Goal: Information Seeking & Learning: Check status

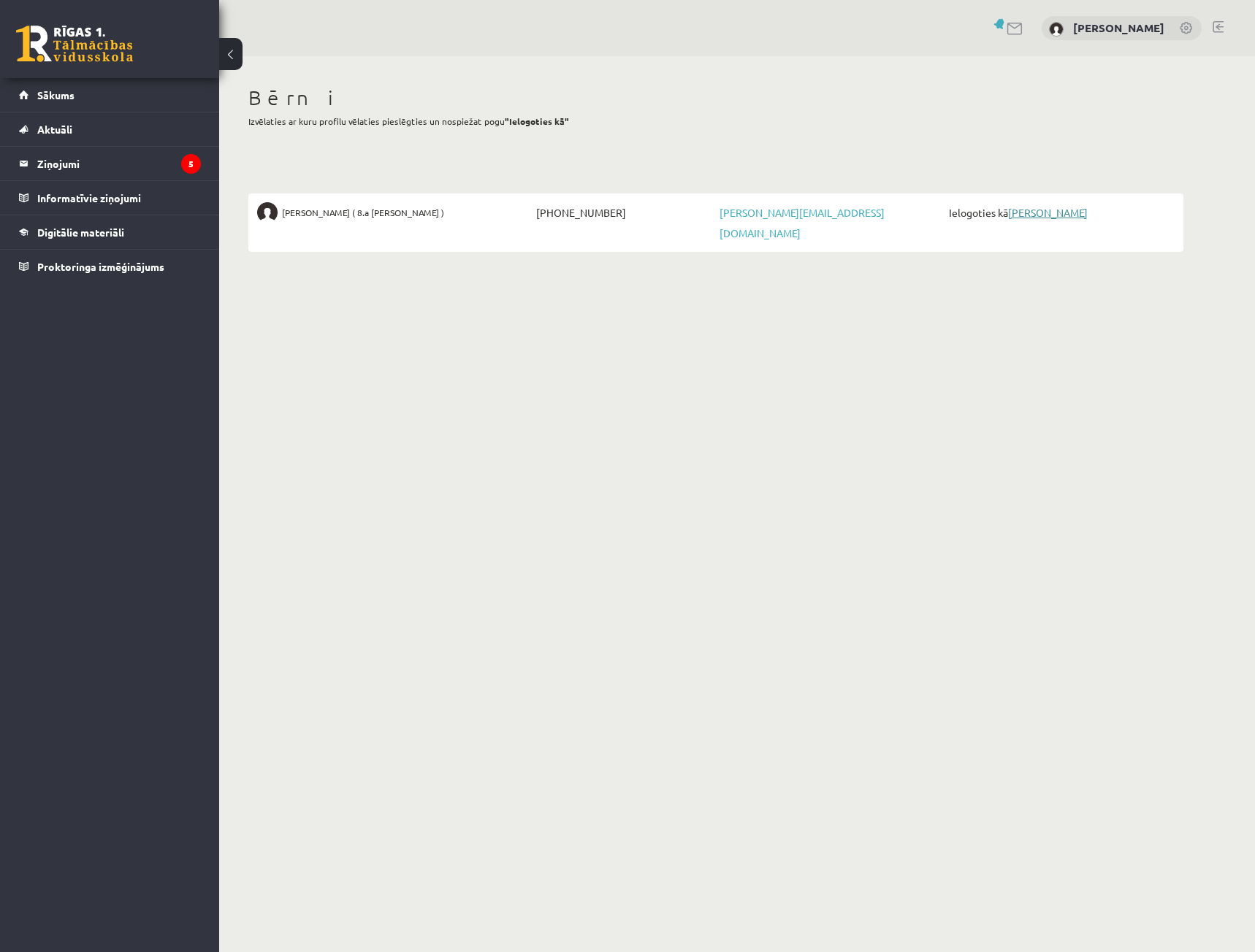
click at [1021, 213] on link "[PERSON_NAME]" at bounding box center [1048, 213] width 79 height 13
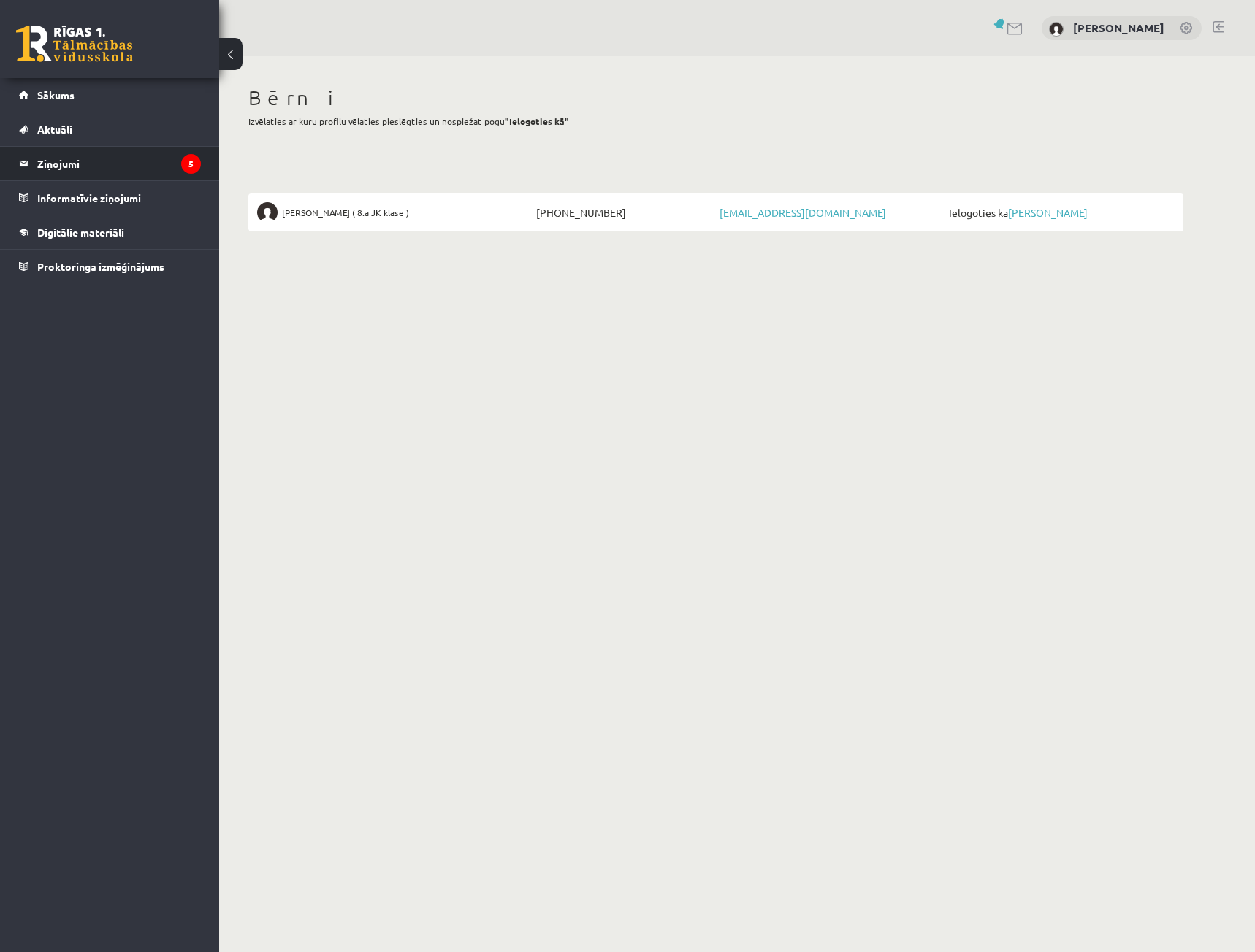
click at [65, 168] on legend "Ziņojumi 5" at bounding box center [119, 163] width 164 height 34
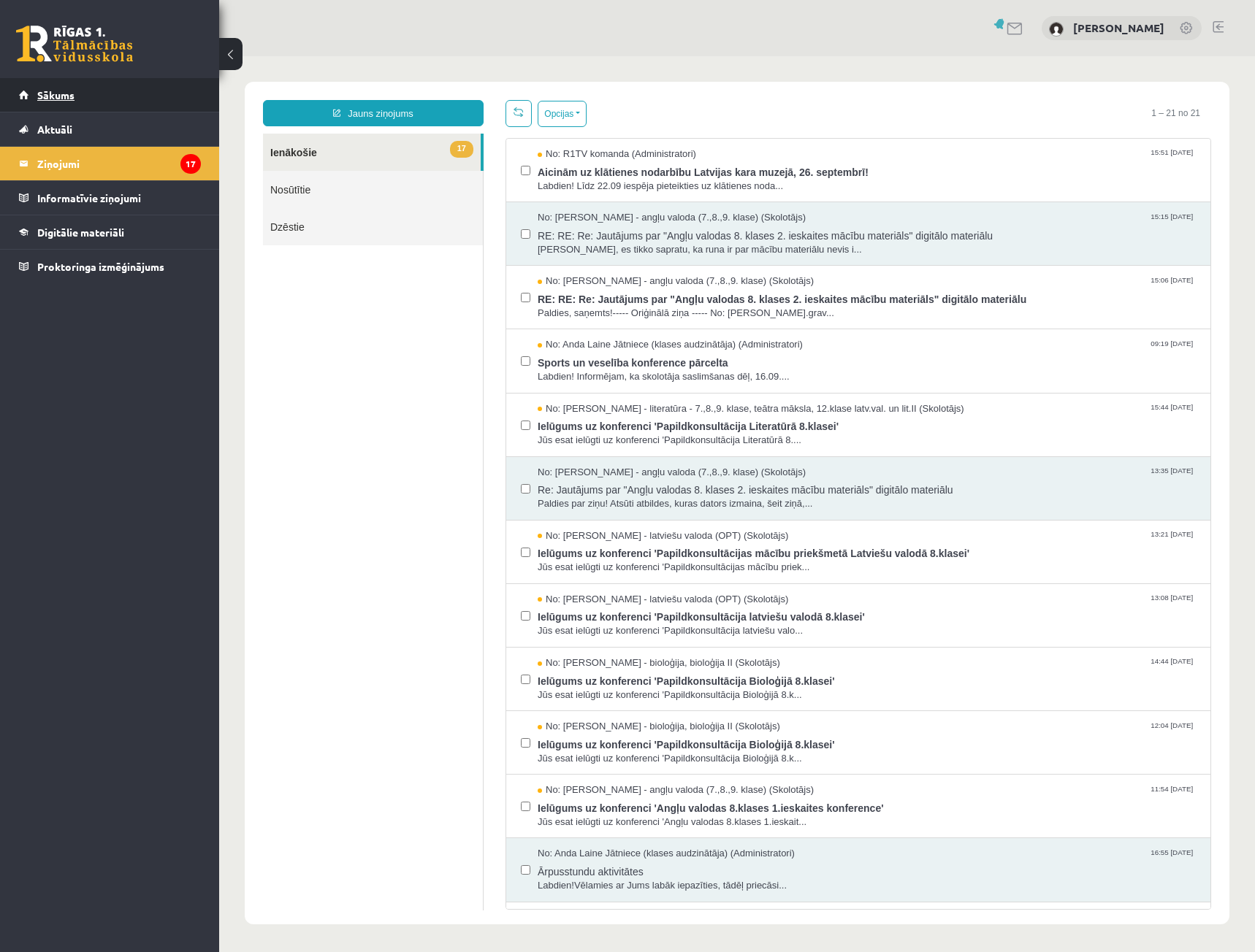
click at [67, 97] on span "Sākums" at bounding box center [56, 95] width 37 height 13
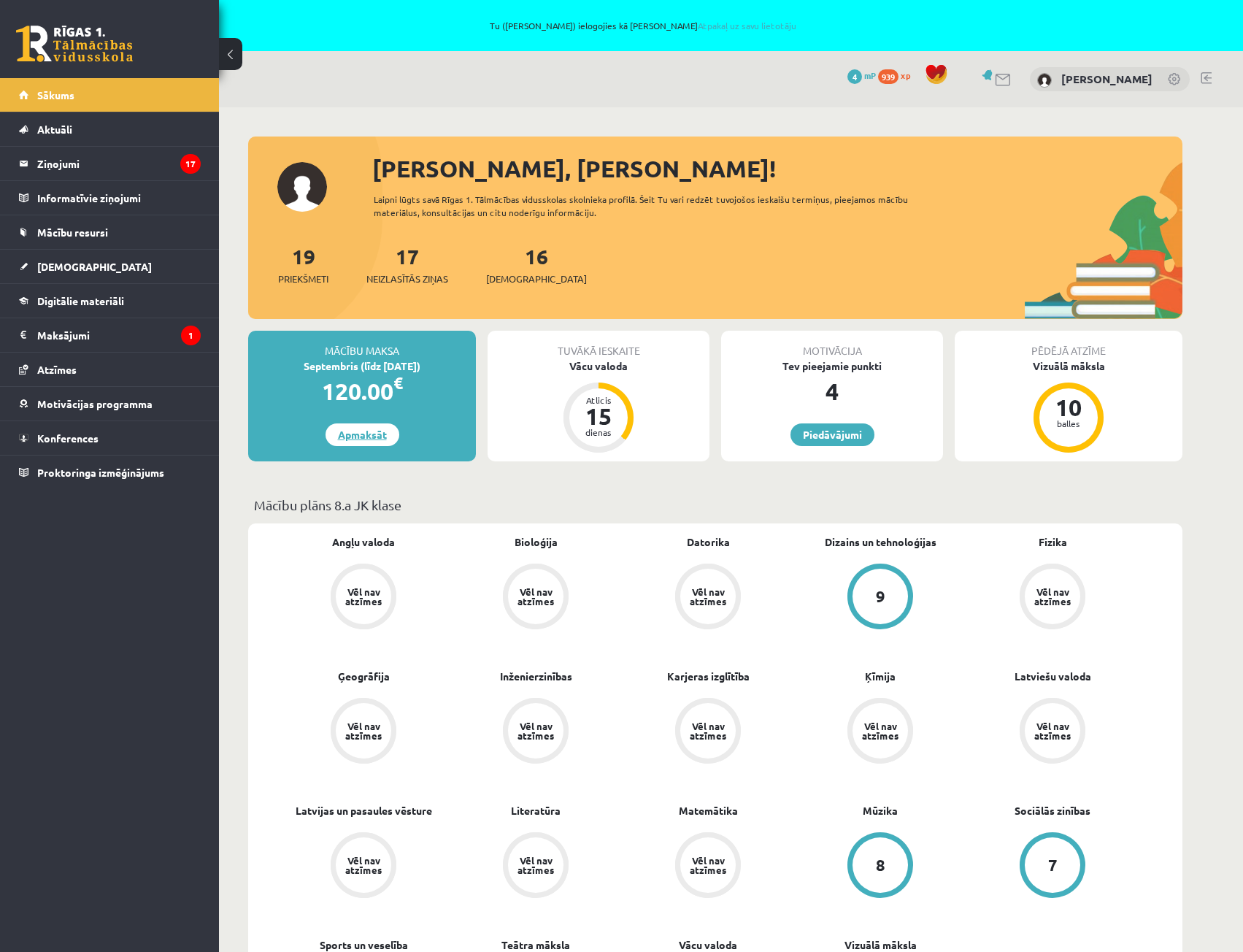
click at [385, 436] on link "Apmaksāt" at bounding box center [362, 435] width 74 height 22
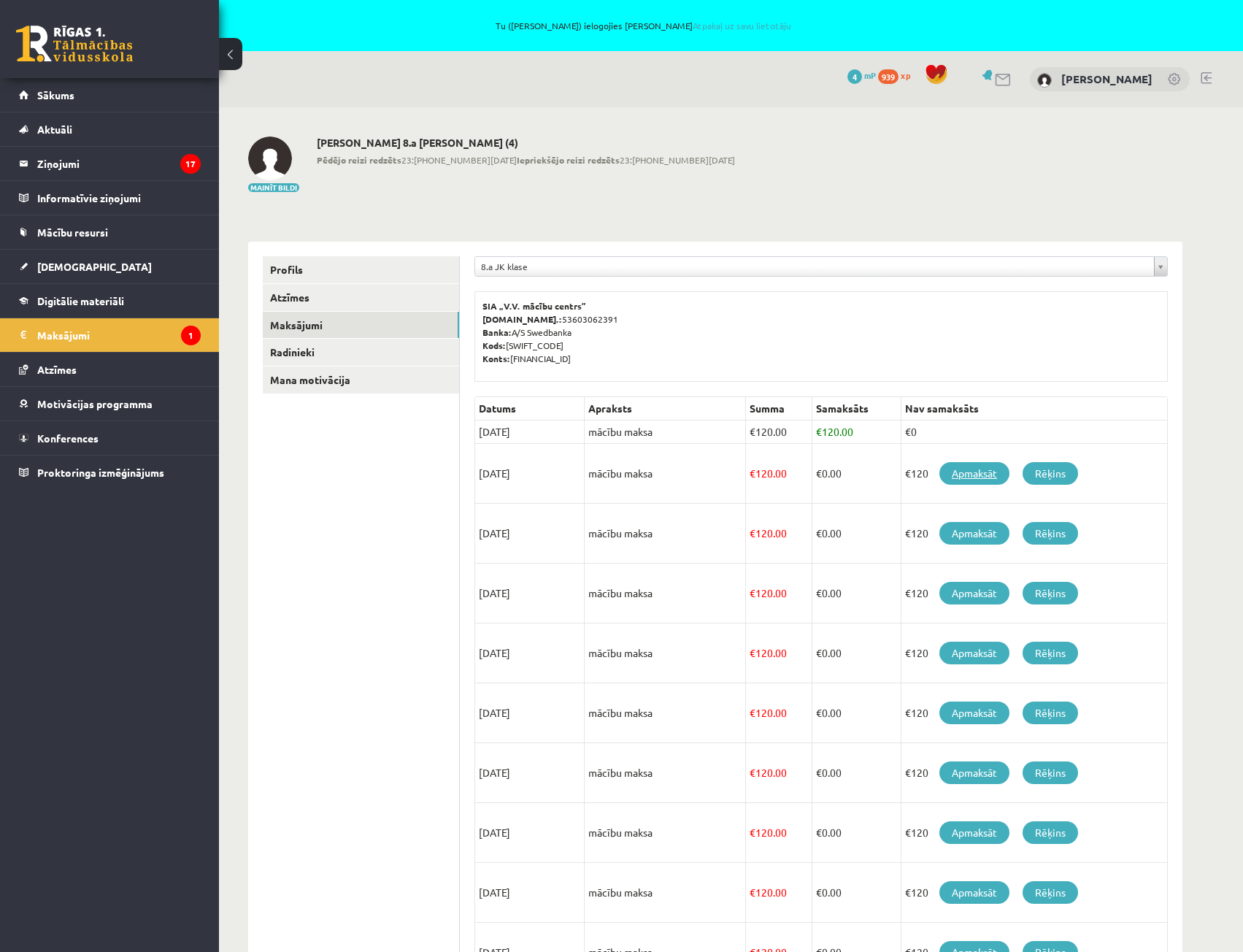
click at [956, 471] on link "Apmaksāt" at bounding box center [974, 473] width 70 height 22
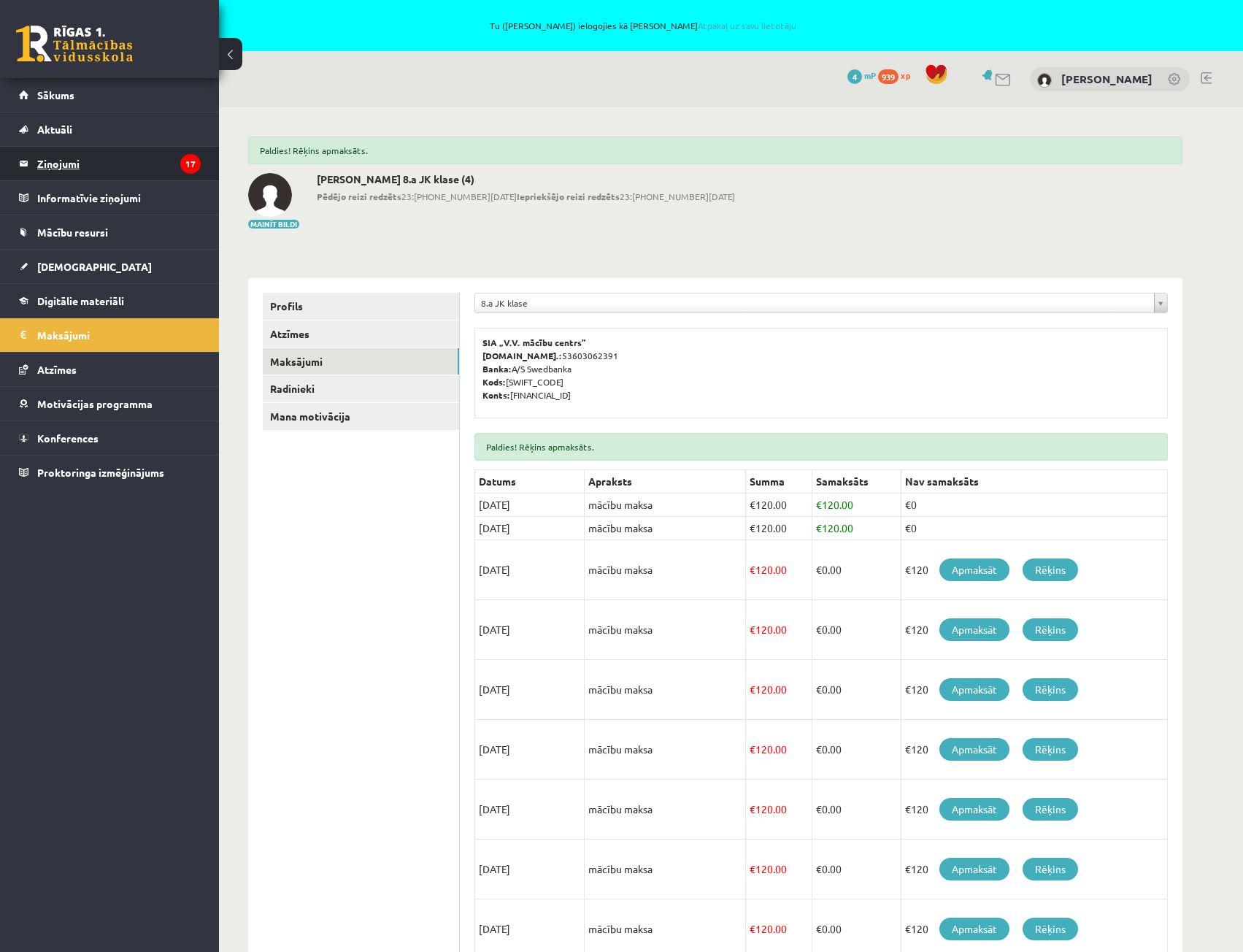
click at [116, 165] on legend "Ziņojumi 17" at bounding box center [119, 163] width 164 height 34
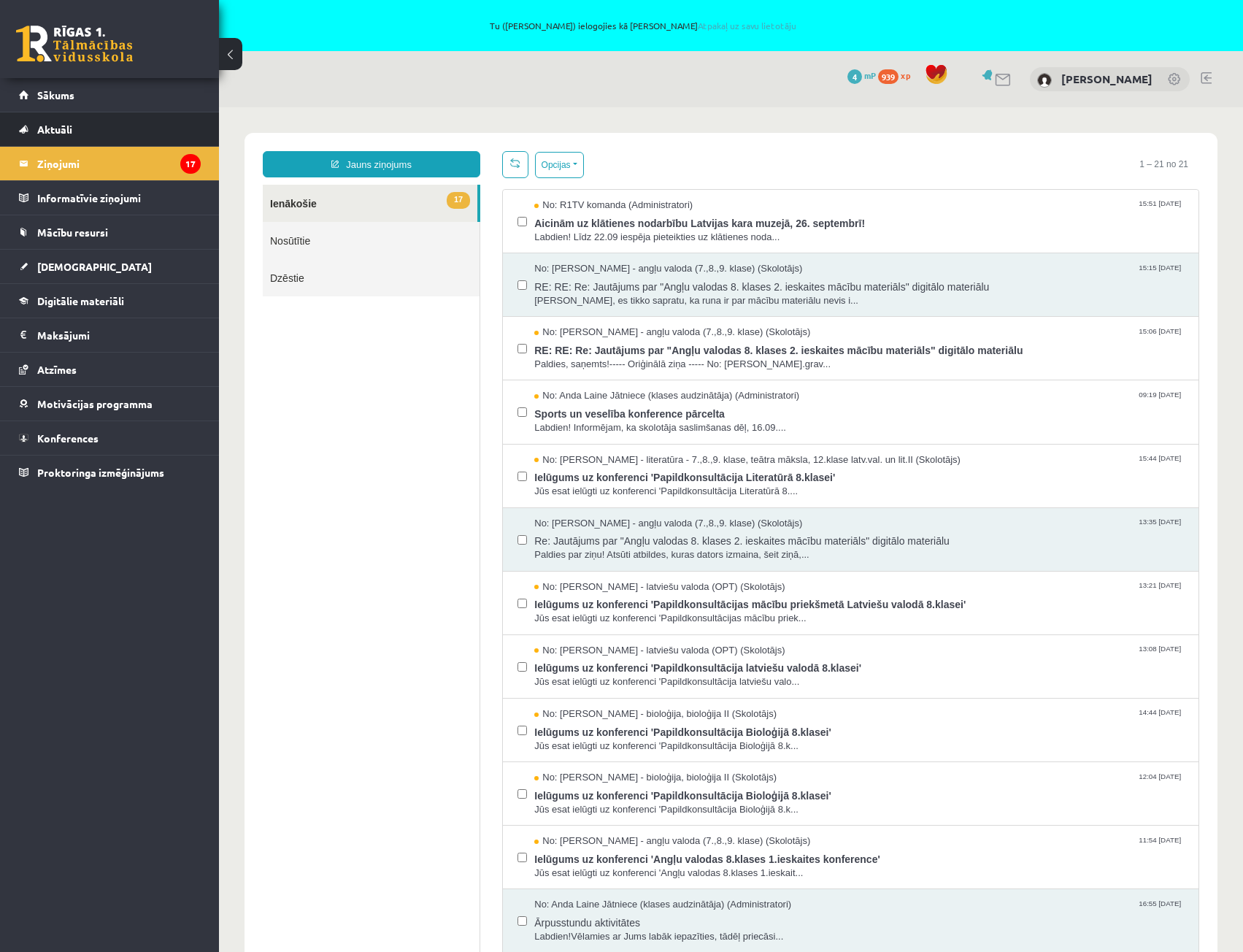
click at [108, 112] on li "Aktuāli Kā mācīties eSKOLĀ Kontakti Normatīvie akti Online konsultācijas Skolot…" at bounding box center [109, 129] width 219 height 35
click at [83, 96] on link "Sākums" at bounding box center [109, 94] width 182 height 34
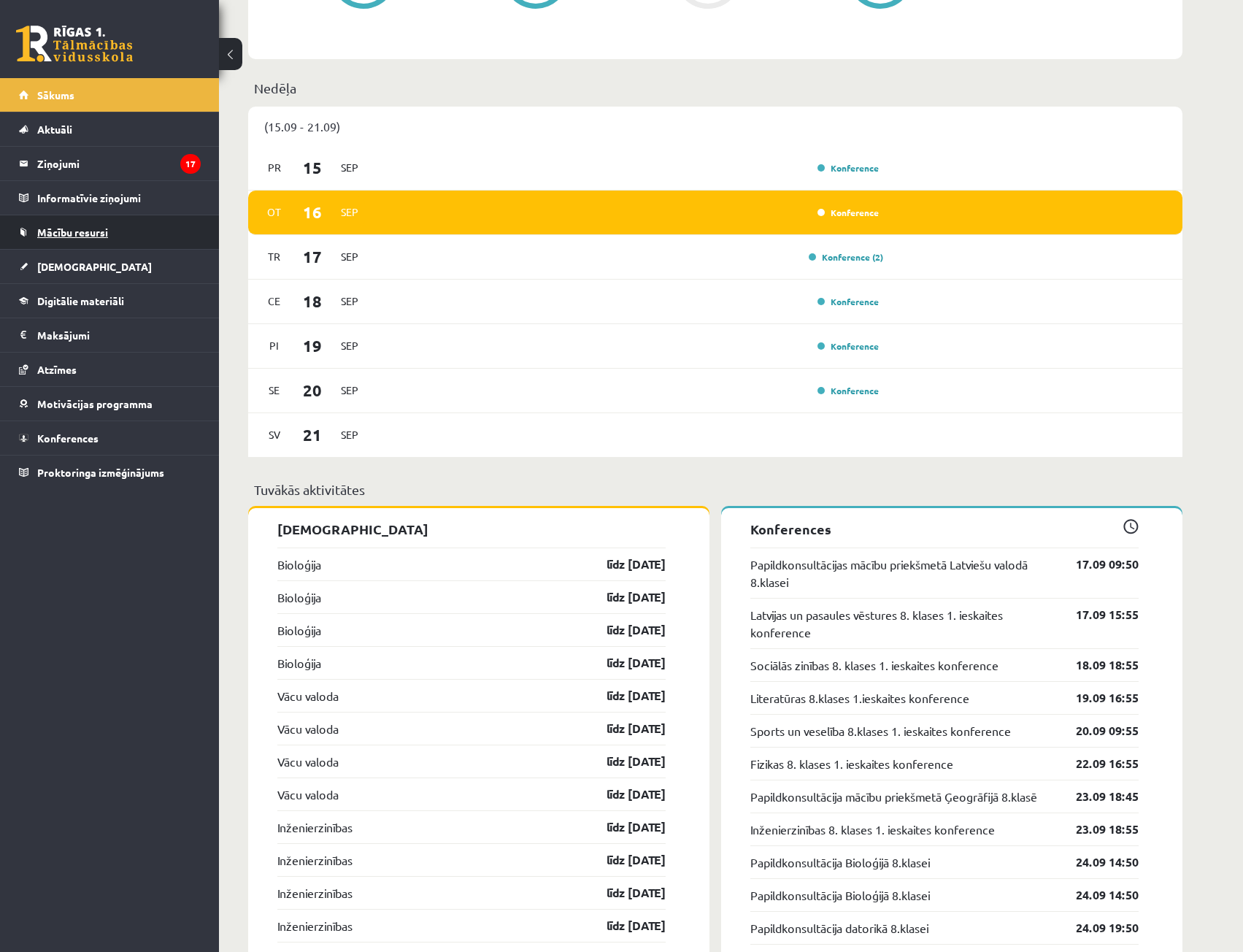
scroll to position [730, 0]
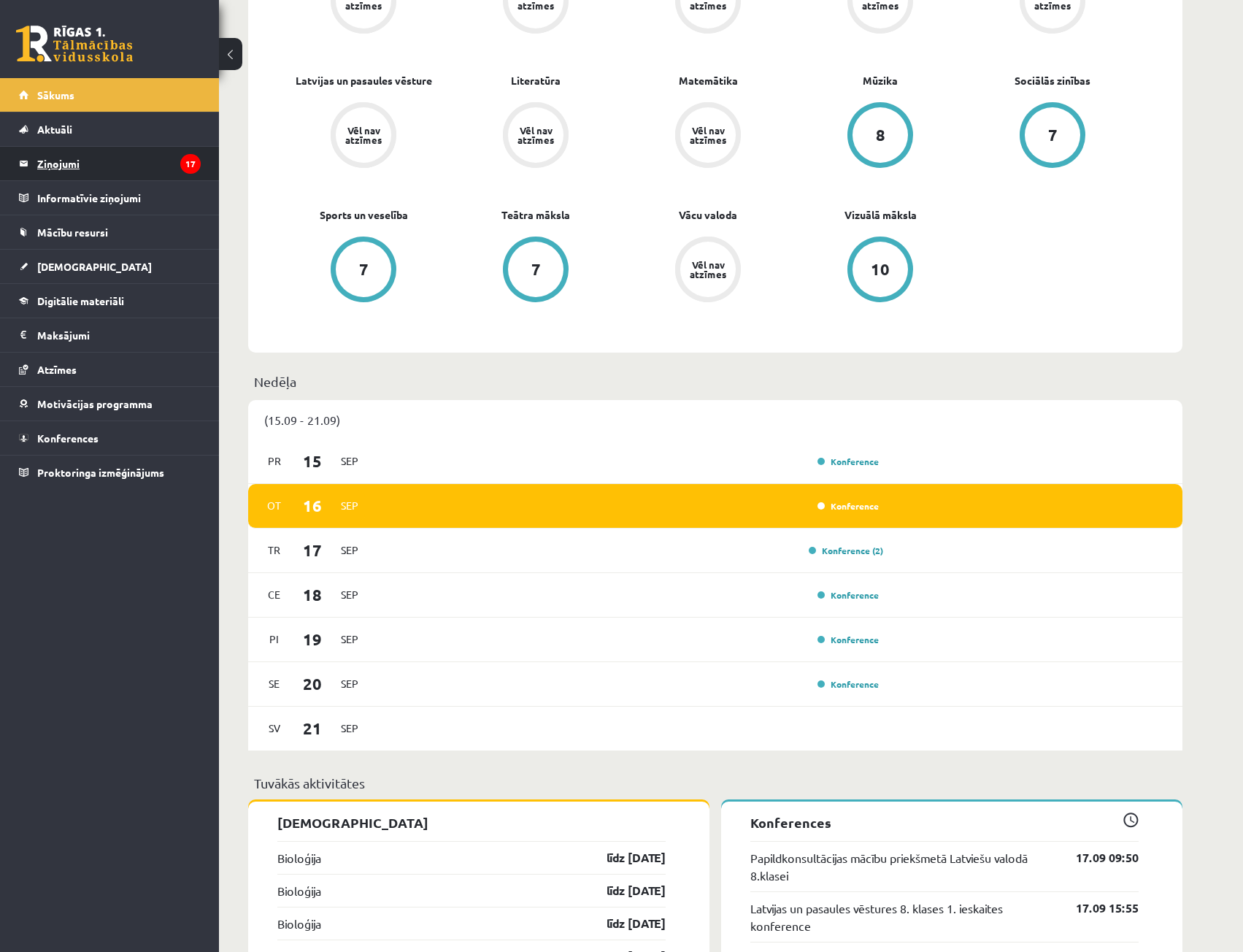
click at [115, 171] on legend "Ziņojumi 17" at bounding box center [119, 163] width 164 height 34
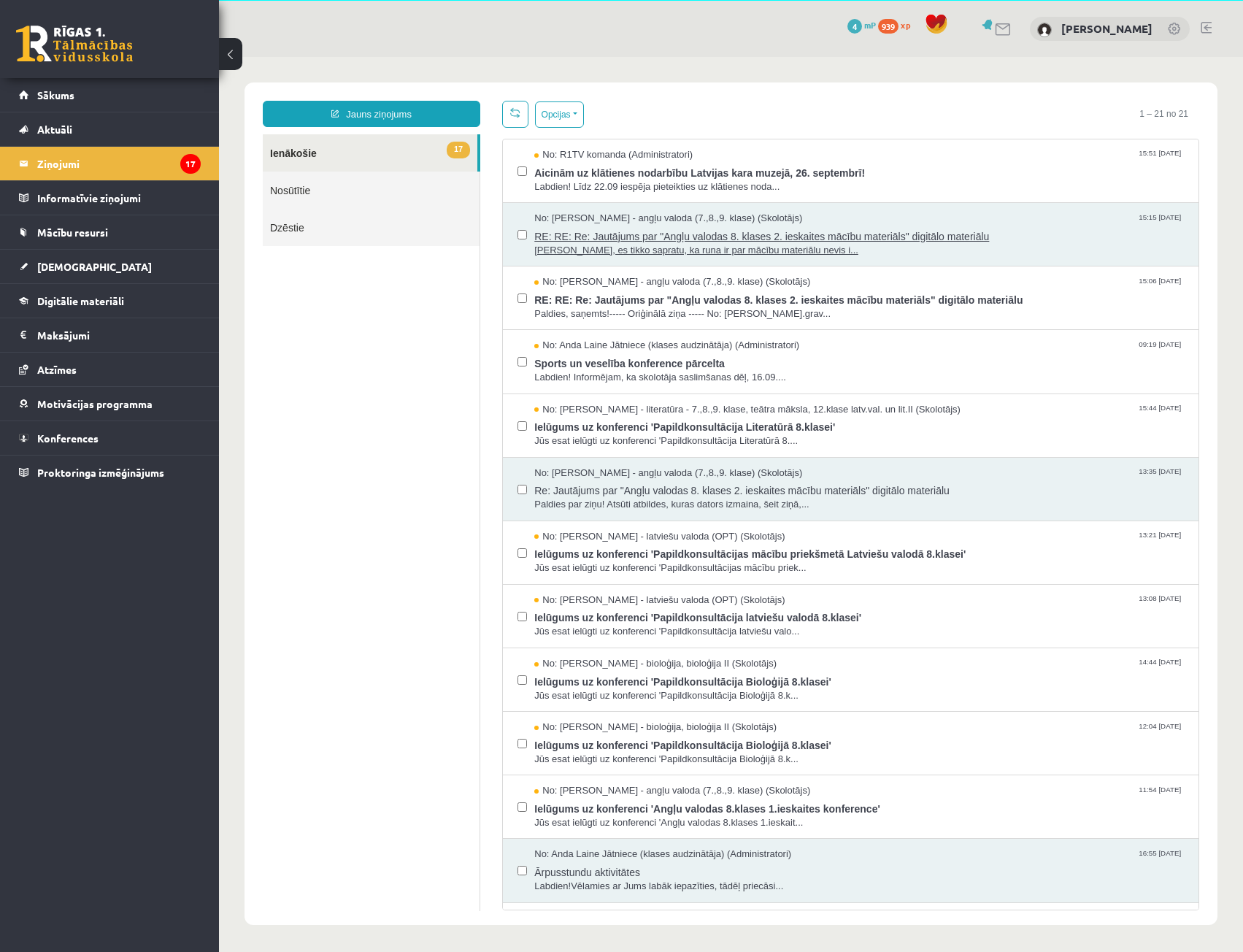
click at [592, 226] on span "RE: RE: Re: Jautājums par "Angļu valodas 8. klases 2. ieskaites mācību materiāl…" at bounding box center [859, 234] width 650 height 18
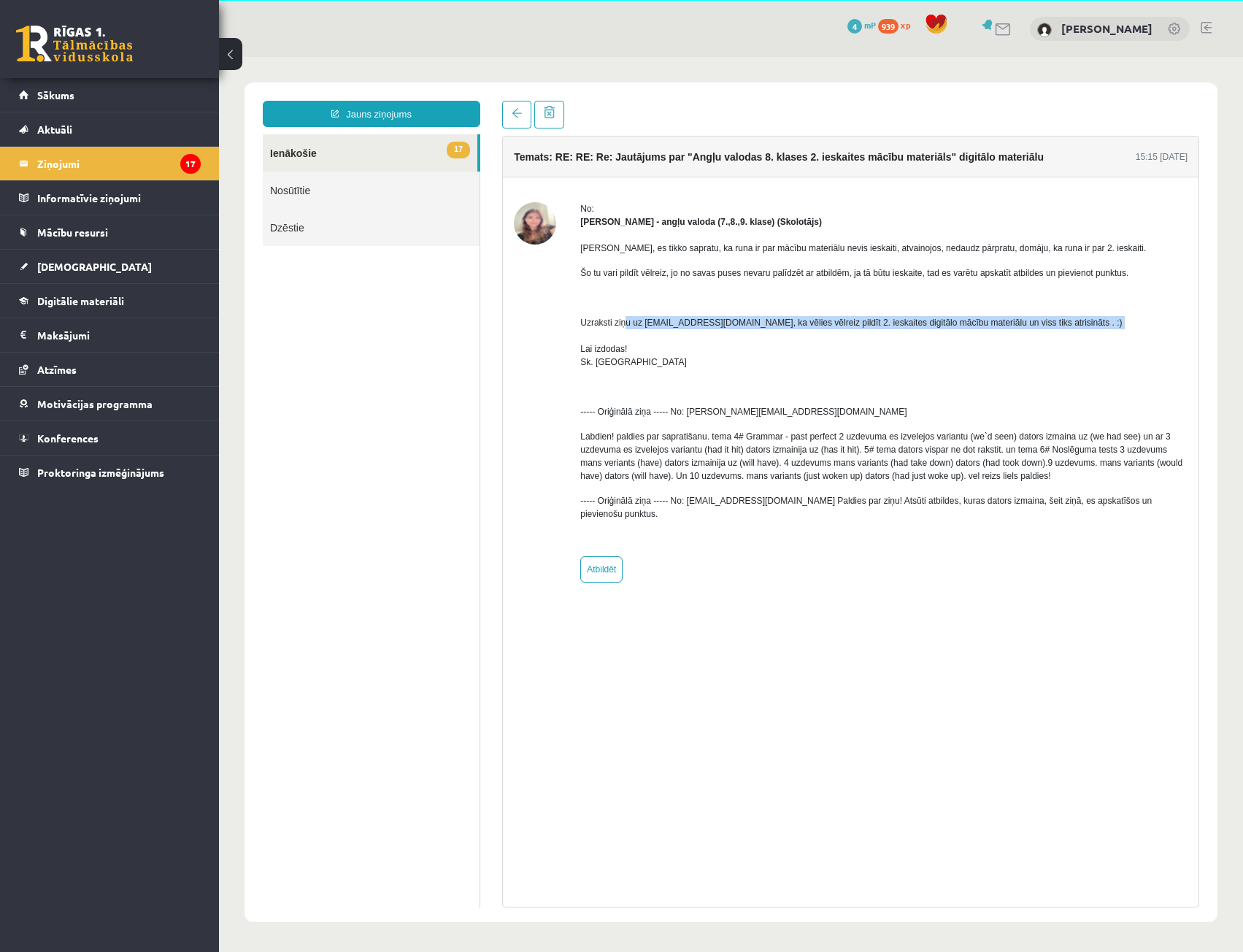
drag, startPoint x: 593, startPoint y: 329, endPoint x: 635, endPoint y: 328, distance: 42.0
click at [635, 328] on p "Uzraksti ziņu uz info@r1tv.lv, ka vēlies vēlreiz pildīt 2. ieskaites digitālo m…" at bounding box center [884, 342] width 608 height 52
click at [636, 328] on p "Uzraksti ziņu uz info@r1tv.lv, ka vēlies vēlreiz pildīt 2. ieskaites digitālo m…" at bounding box center [884, 342] width 608 height 52
drag, startPoint x: 700, startPoint y: 326, endPoint x: 765, endPoint y: 323, distance: 65.1
click at [762, 323] on p "Uzraksti ziņu uz info@r1tv.lv, ka vēlies vēlreiz pildīt 2. ieskaites digitālo m…" at bounding box center [884, 342] width 608 height 52
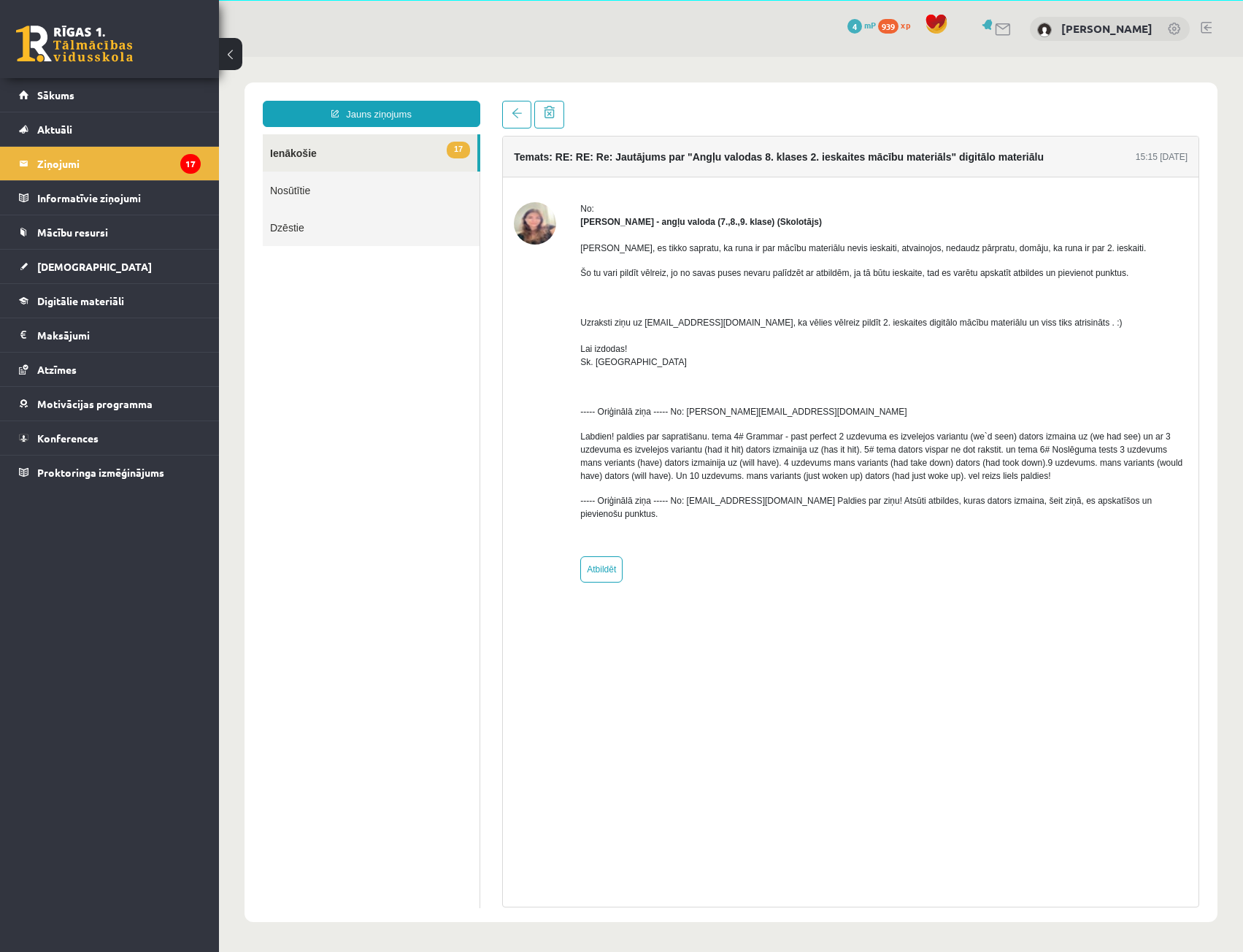
click at [765, 323] on p "Uzraksti ziņu uz info@r1tv.lv, ka vēlies vēlreiz pildīt 2. ieskaites digitālo m…" at bounding box center [884, 342] width 608 height 52
drag, startPoint x: 1013, startPoint y: 323, endPoint x: 578, endPoint y: 323, distance: 435.0
click at [578, 323] on div "No: Laila Priedīte-Dimiņa - angļu valoda (7.,8.,9. klase) (Skolotājs) Marta, es…" at bounding box center [851, 392] width 674 height 380
click at [662, 330] on p "Uzraksti ziņu uz info@r1tv.lv, ka vēlies vēlreiz pildīt 2. ieskaites digitālo m…" at bounding box center [884, 342] width 608 height 52
drag, startPoint x: 640, startPoint y: 322, endPoint x: 688, endPoint y: 323, distance: 48.0
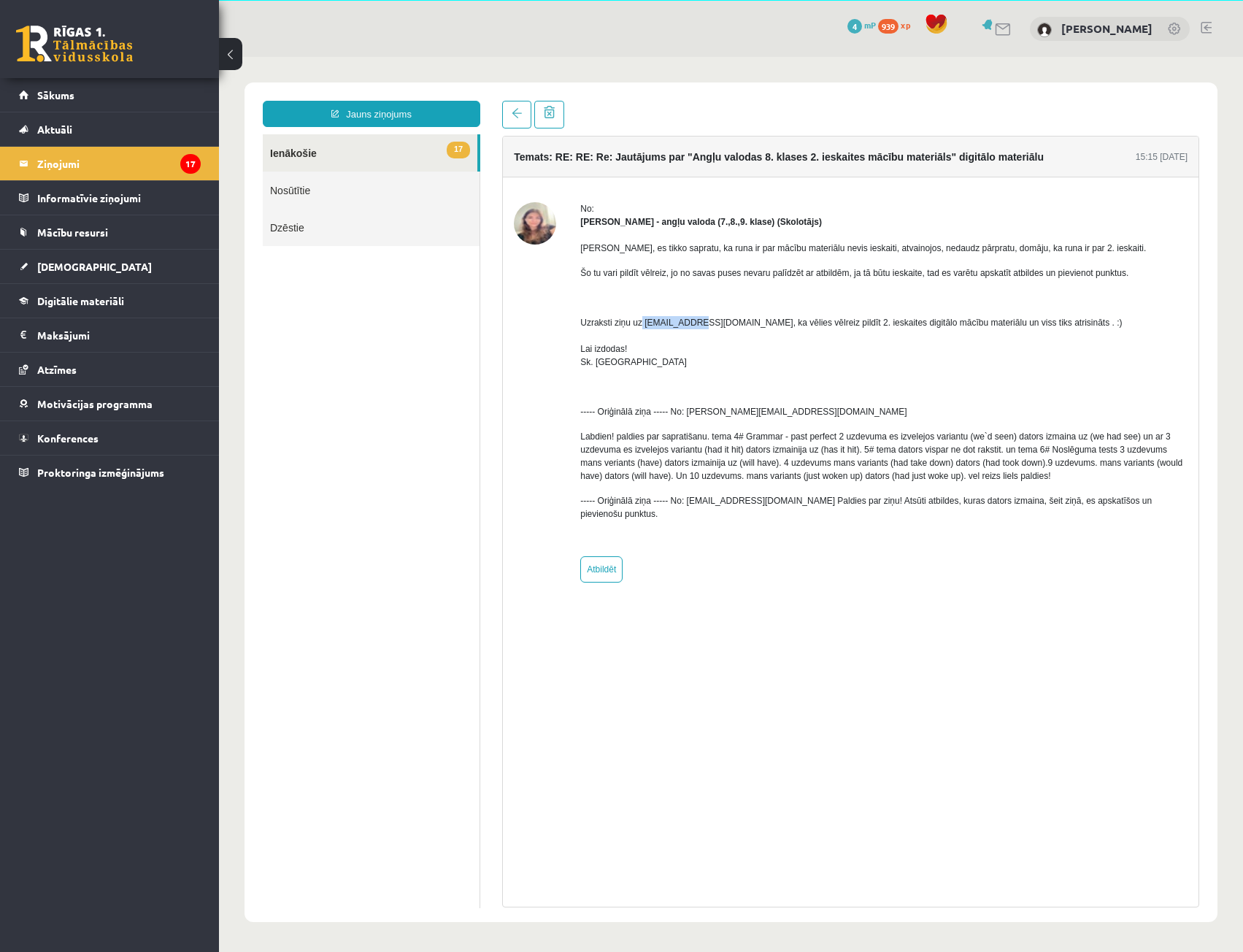
click at [688, 323] on p "Uzraksti ziņu uz info@r1tv.lv, ka vēlies vēlreiz pildīt 2. ieskaites digitālo m…" at bounding box center [884, 342] width 608 height 52
click at [520, 111] on span at bounding box center [517, 113] width 10 height 10
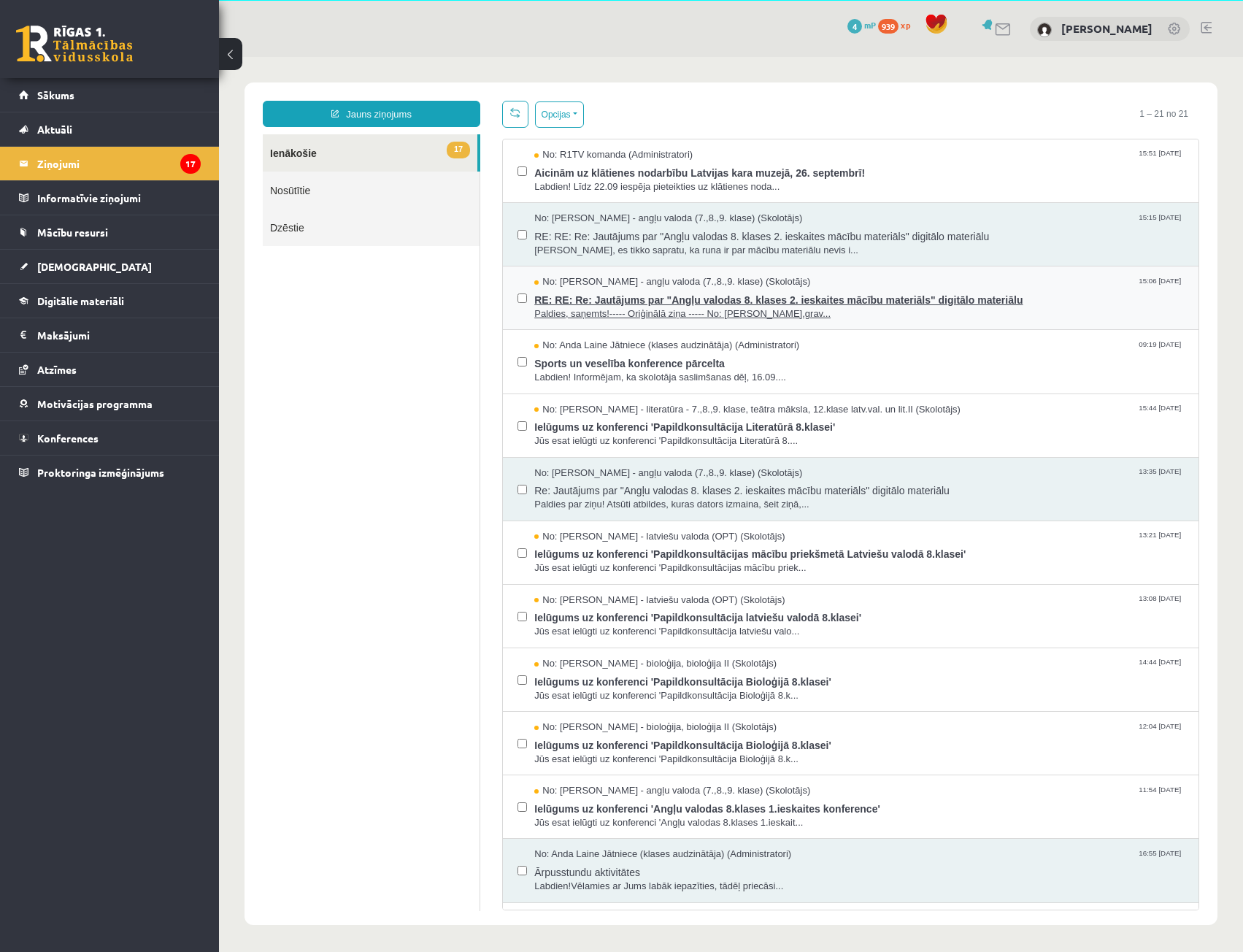
click at [638, 308] on span "Paldies, saņemts!----- Oriģinālā ziņa ----- No: olga.grav..." at bounding box center [859, 314] width 650 height 14
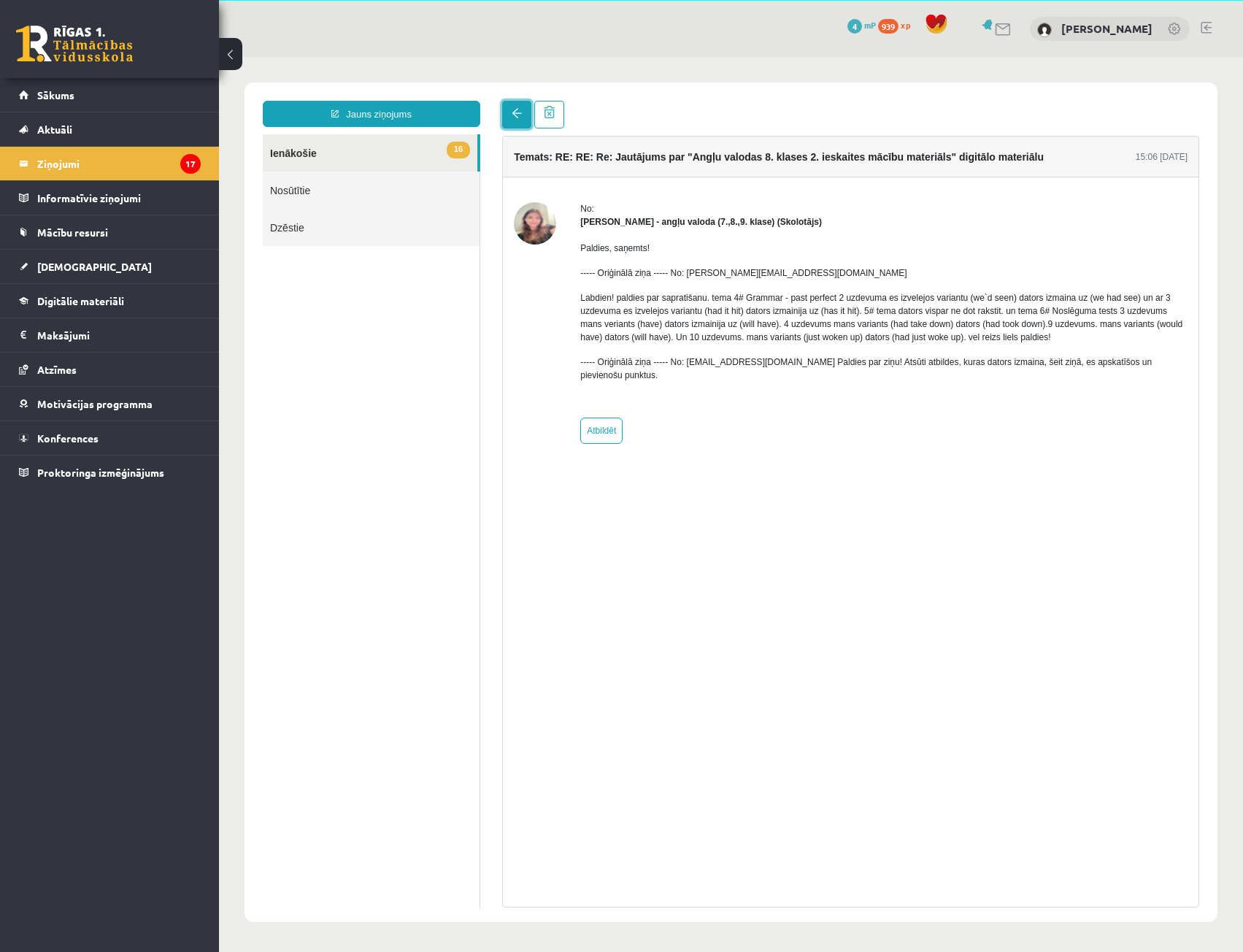
click at [516, 120] on link at bounding box center [516, 115] width 29 height 28
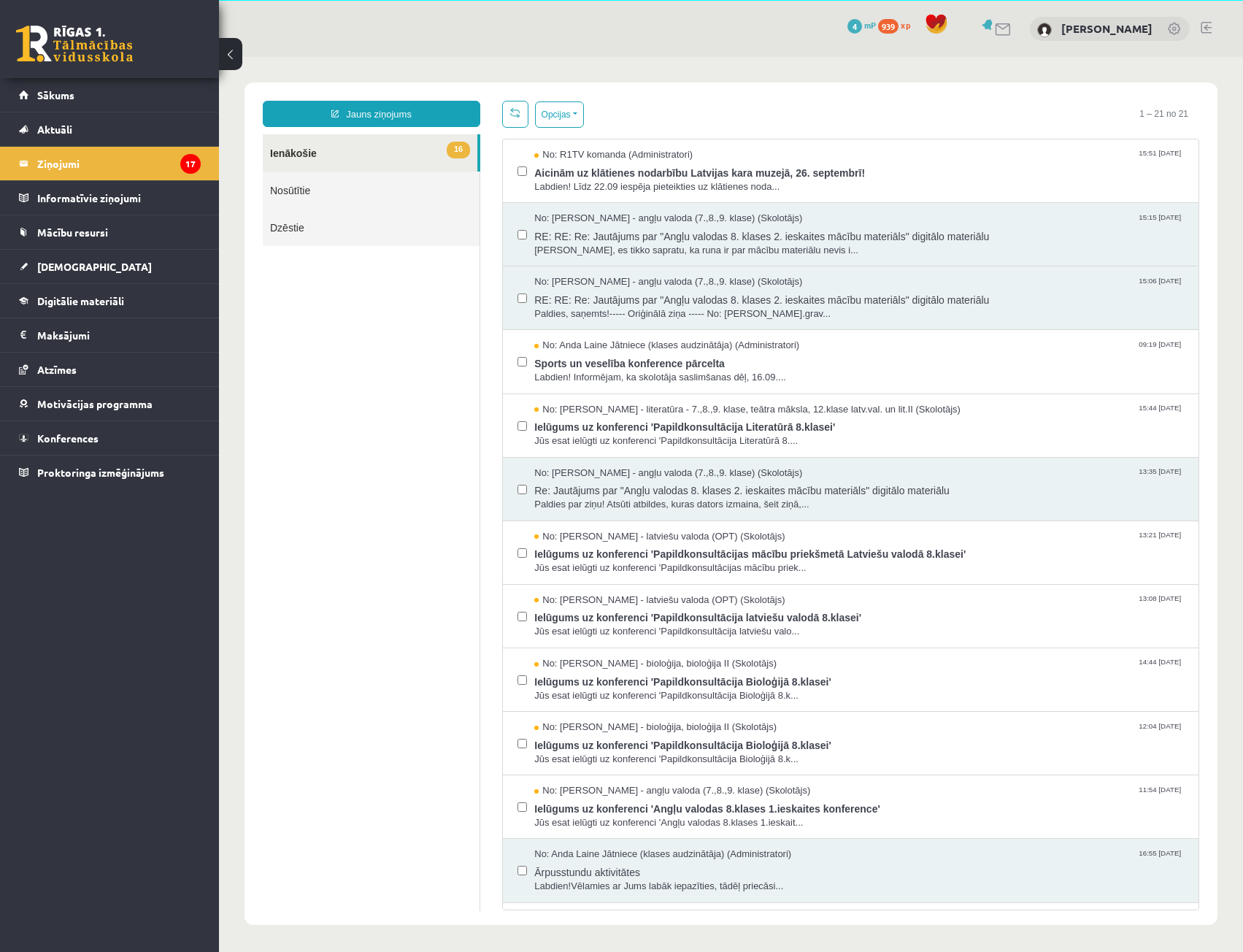
click at [532, 210] on div "No: Laila Priedīte-Dimiņa - angļu valoda (7.,8.,9. klase) (Skolotājs) 15:15 16/…" at bounding box center [851, 234] width 696 height 64
click at [576, 236] on span "RE: RE: Re: Jautājums par "Angļu valodas 8. klases 2. ieskaites mācību materiāl…" at bounding box center [859, 234] width 650 height 18
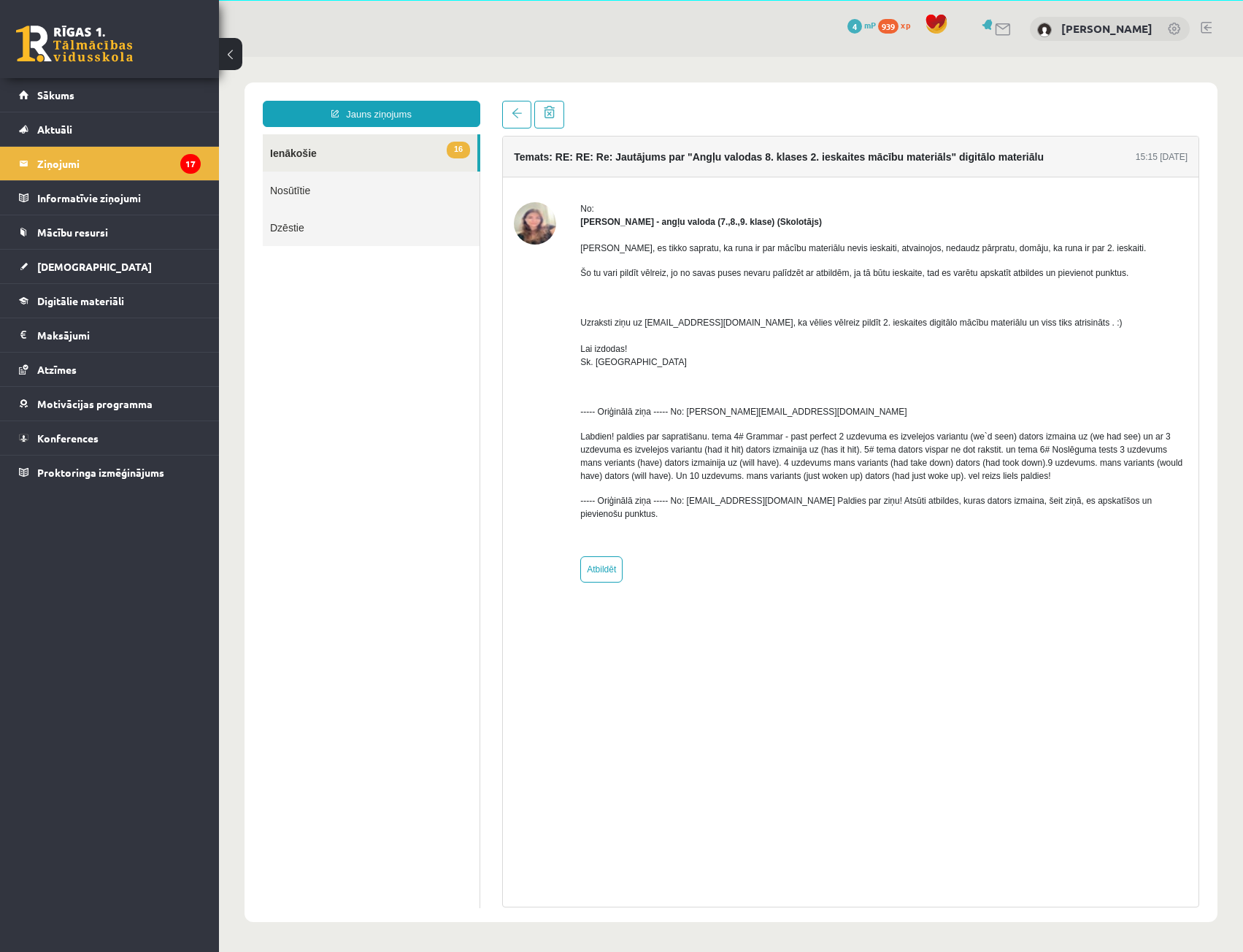
click at [542, 216] on img at bounding box center [535, 223] width 43 height 43
drag, startPoint x: 583, startPoint y: 223, endPoint x: 644, endPoint y: 219, distance: 61.1
click at [644, 219] on strong "Laila Priedīte-Dimiņa - angļu valoda (7.,8.,9. klase) (Skolotājs)" at bounding box center [700, 222] width 242 height 10
drag, startPoint x: 665, startPoint y: 222, endPoint x: 580, endPoint y: 222, distance: 85.0
click at [580, 222] on strong "Laila Priedīte-Dimiņa - angļu valoda (7.,8.,9. klase) (Skolotājs)" at bounding box center [700, 222] width 242 height 10
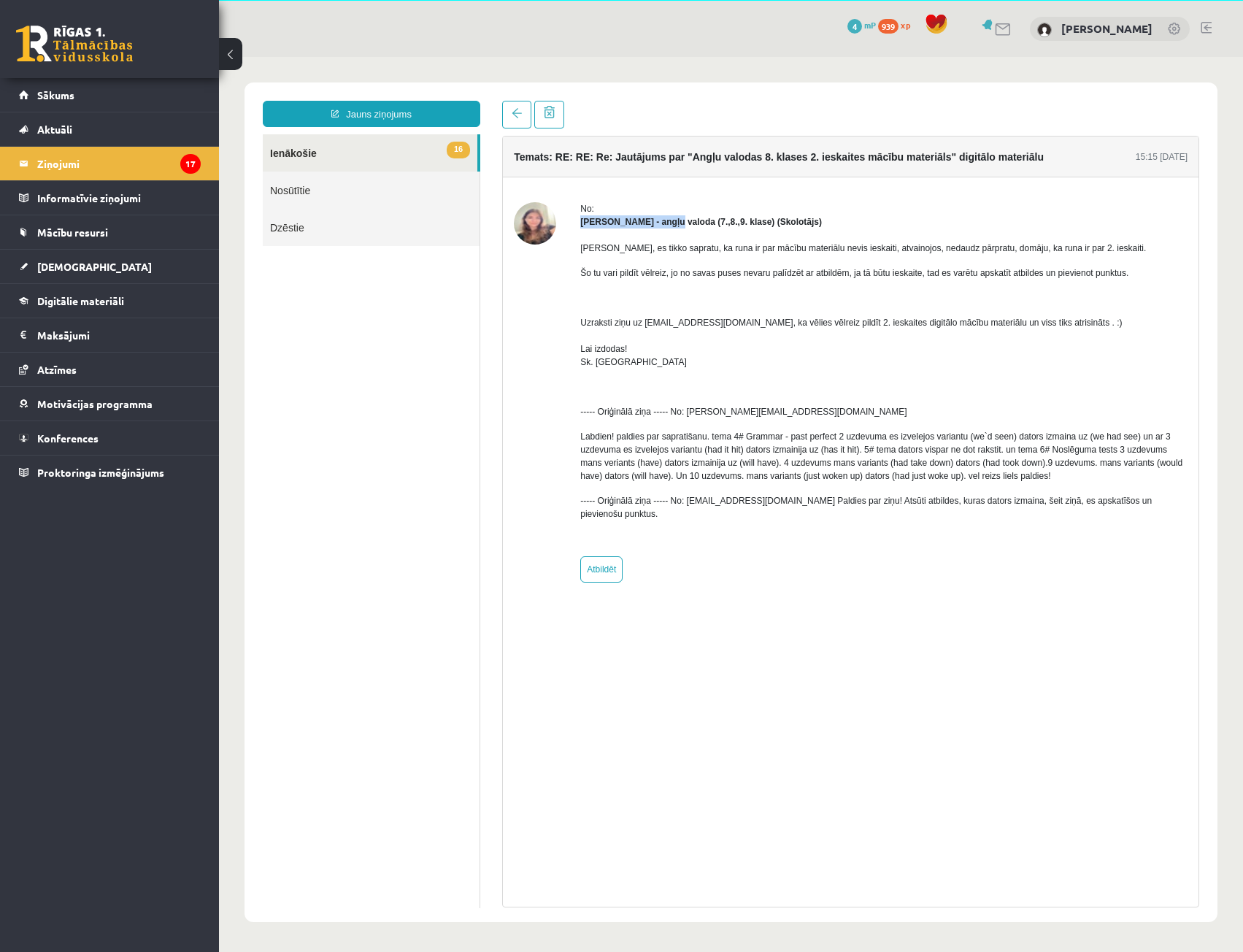
click at [280, 153] on link "16 Ienākošie" at bounding box center [370, 153] width 215 height 37
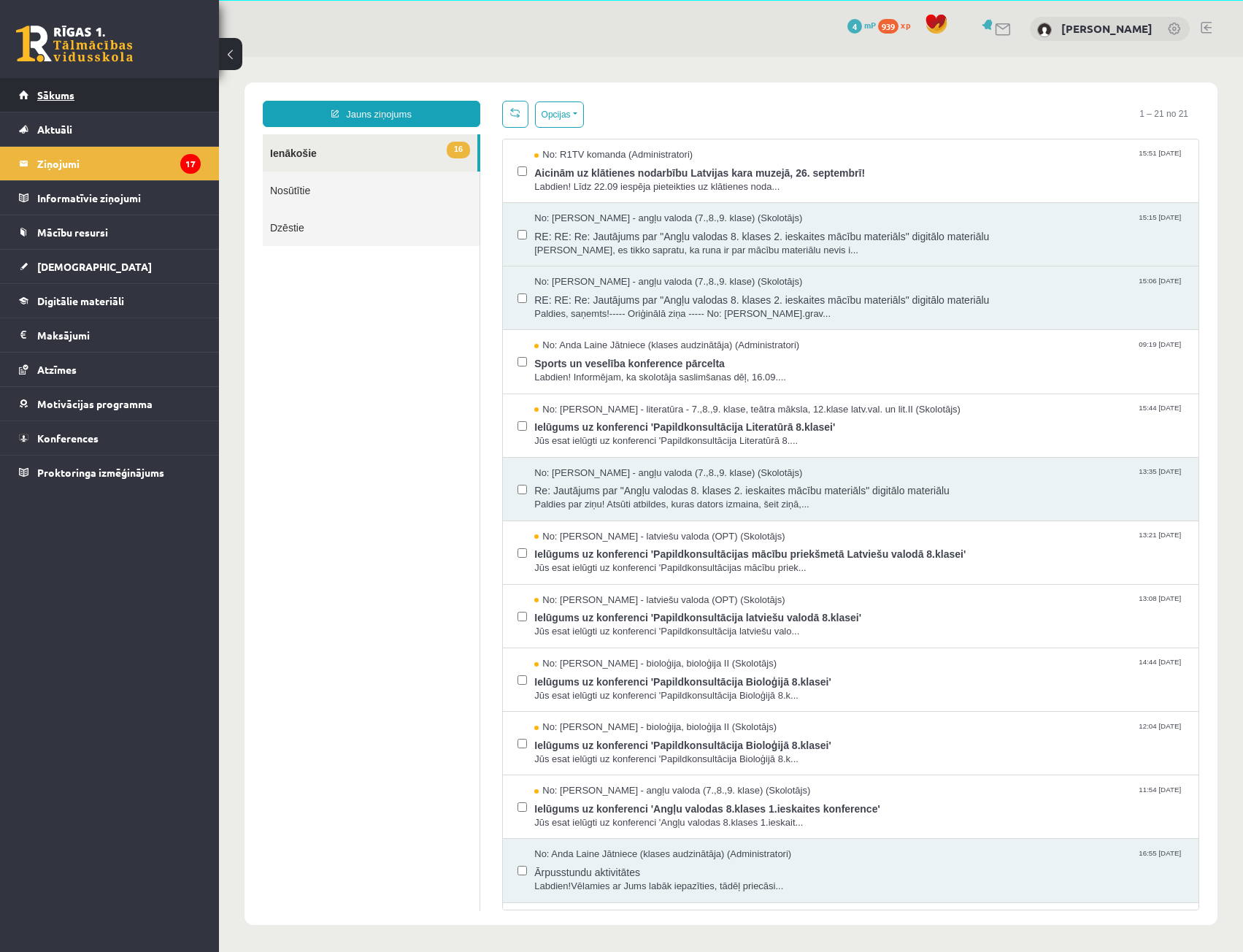
click at [62, 100] on span "Sākums" at bounding box center [56, 95] width 37 height 13
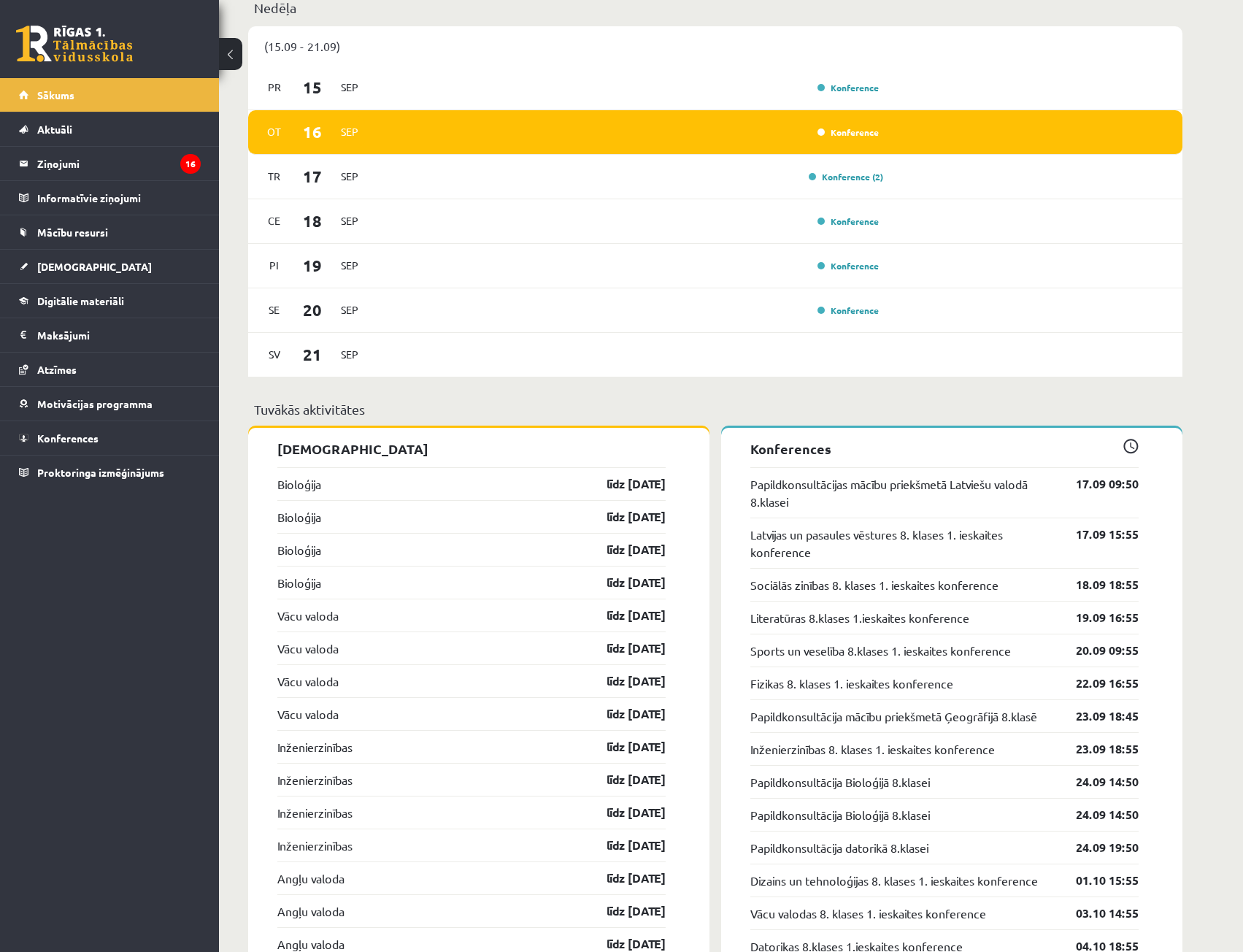
scroll to position [949, 0]
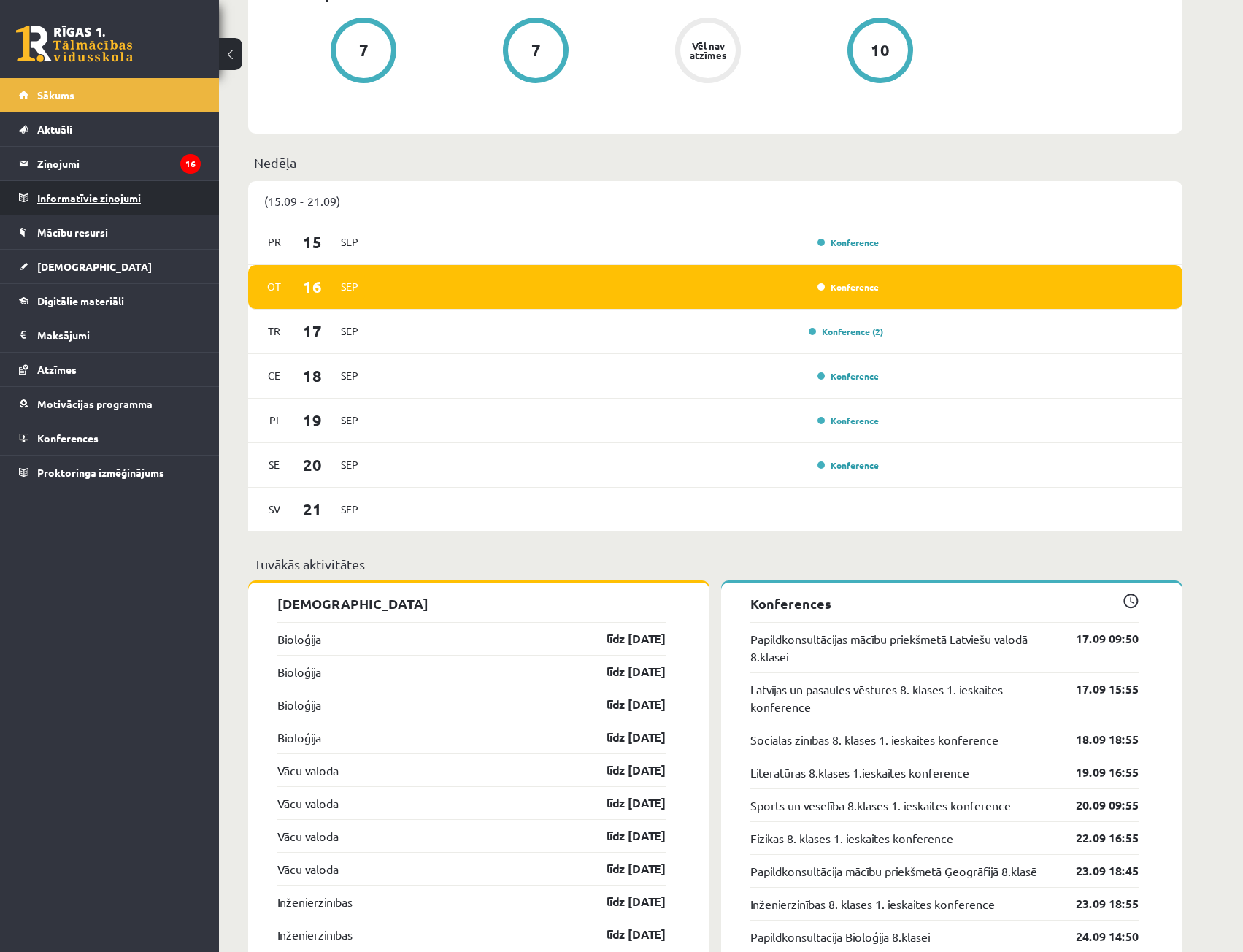
click at [87, 202] on legend "Informatīvie ziņojumi 0" at bounding box center [119, 198] width 164 height 34
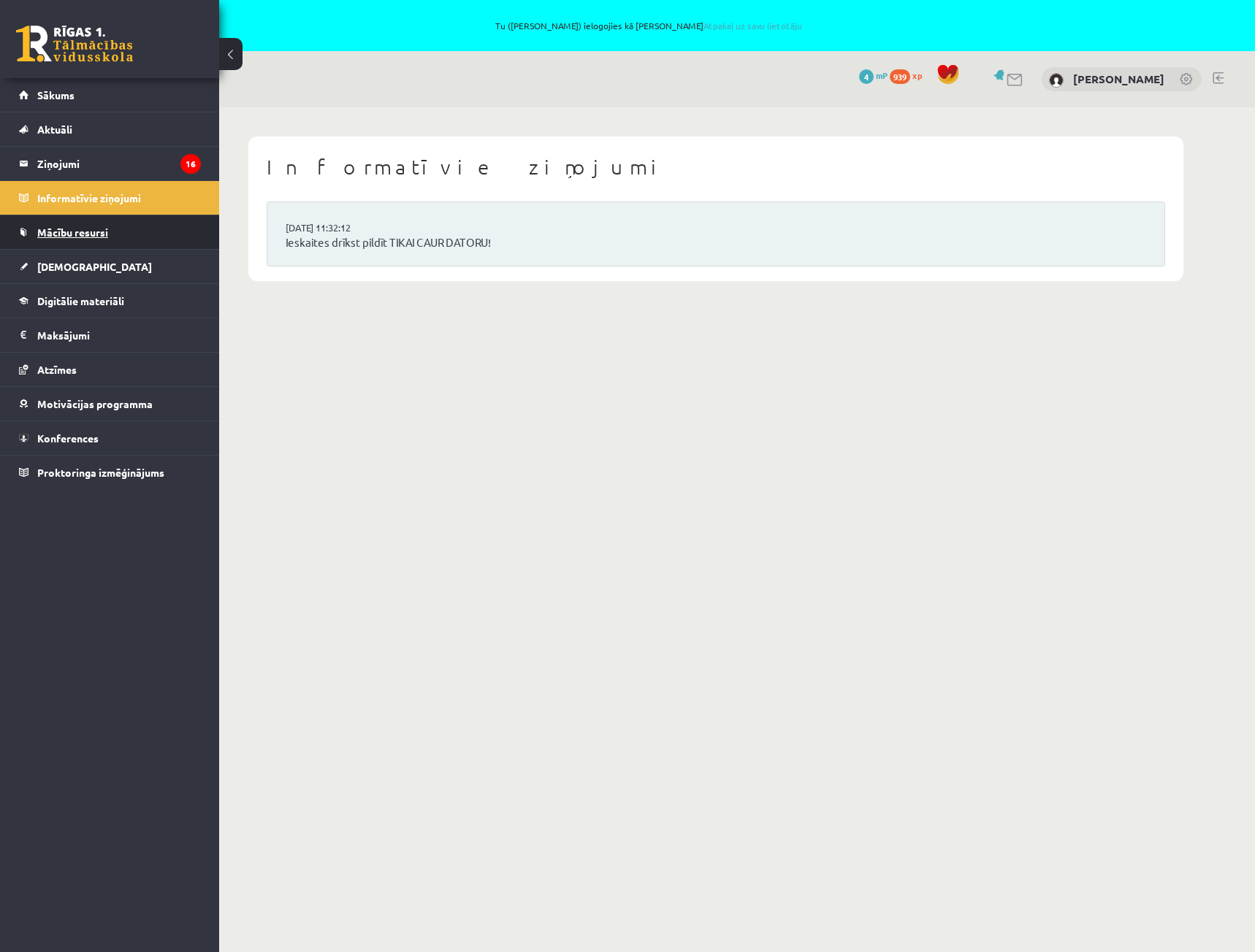
click at [88, 228] on span "Mācību resursi" at bounding box center [73, 232] width 71 height 13
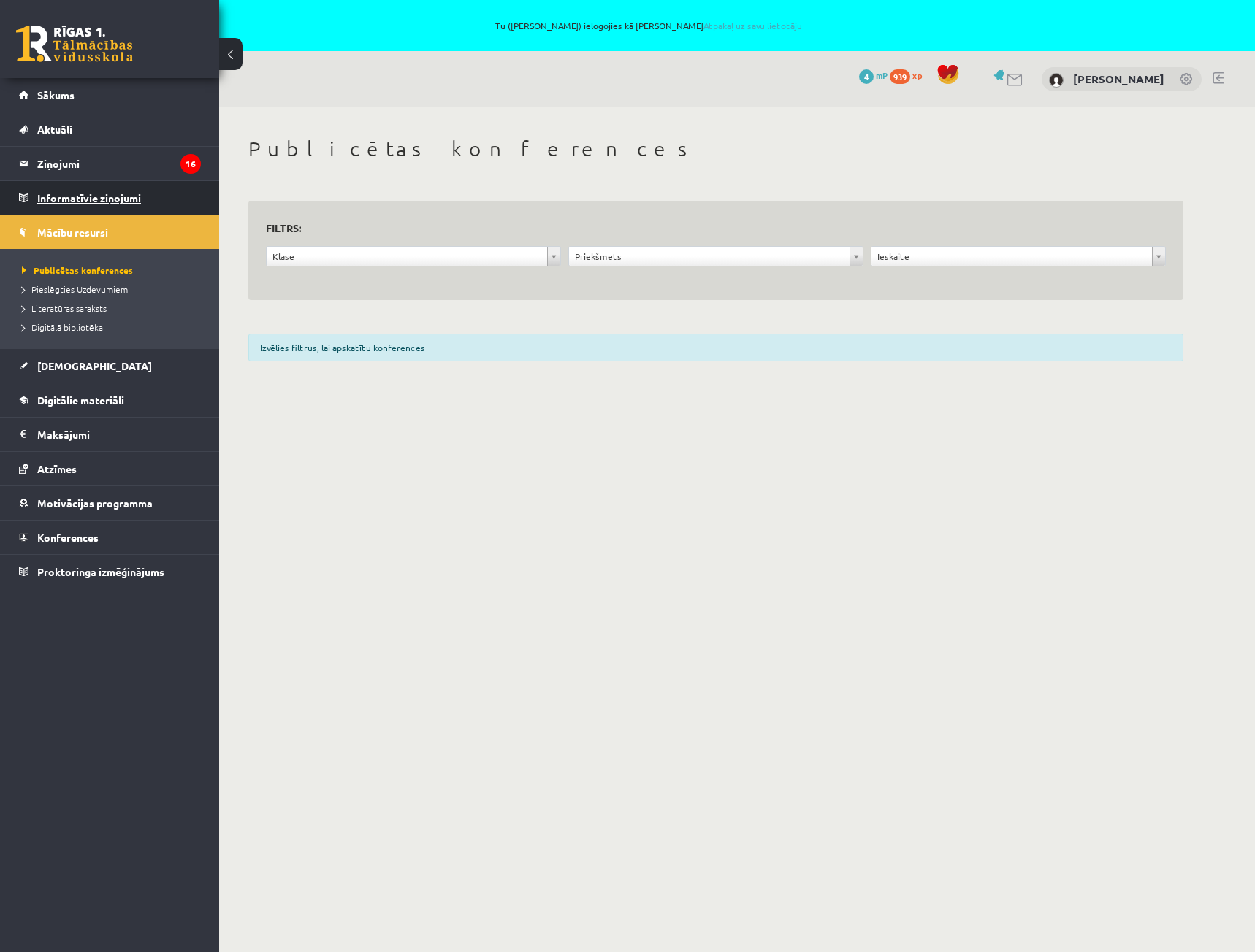
click at [92, 201] on legend "Informatīvie ziņojumi 0" at bounding box center [119, 198] width 164 height 34
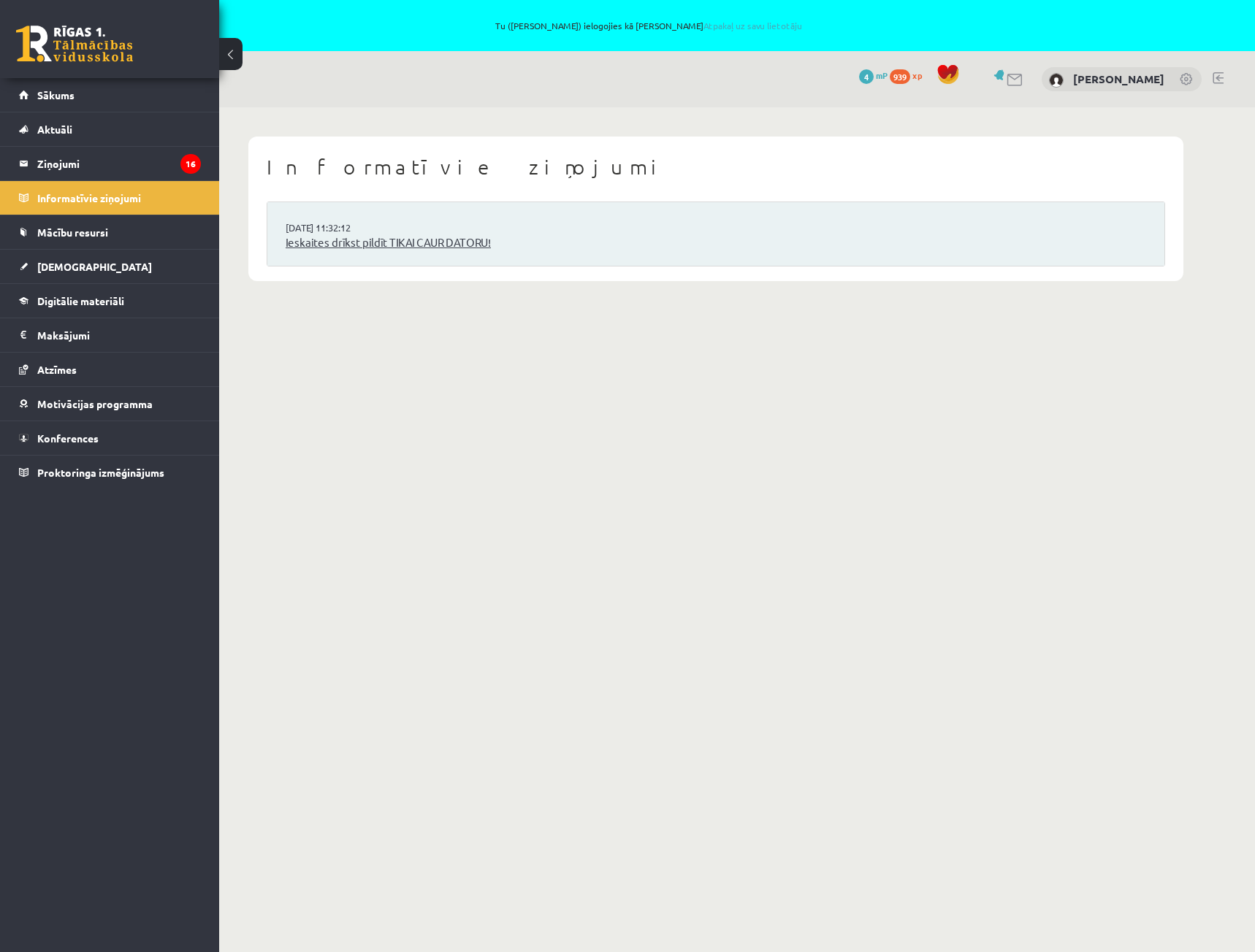
click at [449, 239] on link "Ieskaites drīkst pildīt TIKAI CAUR DATORU!" at bounding box center [715, 242] width 860 height 16
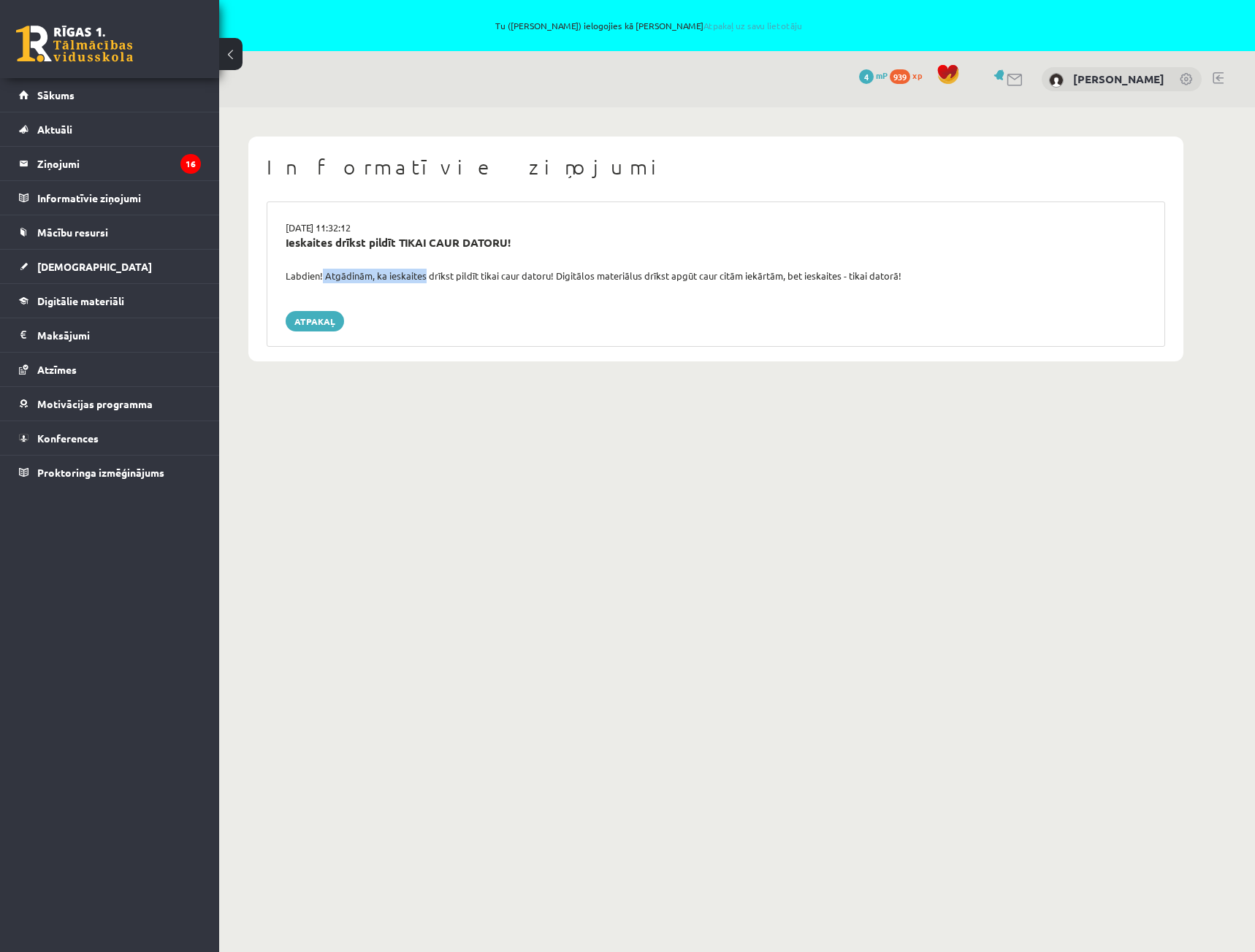
drag, startPoint x: 419, startPoint y: 275, endPoint x: 448, endPoint y: 275, distance: 29.0
click at [438, 275] on div "Labdien! Atgādinām, ka ieskaites drīkst pildīt tikai caur datoru! Digitālos mat…" at bounding box center [716, 276] width 882 height 15
click at [448, 275] on div "Labdien! Atgādinām, ka ieskaites drīkst pildīt tikai caur datoru! Digitālos mat…" at bounding box center [716, 276] width 882 height 15
click at [69, 290] on link "Digitālie materiāli" at bounding box center [109, 300] width 182 height 34
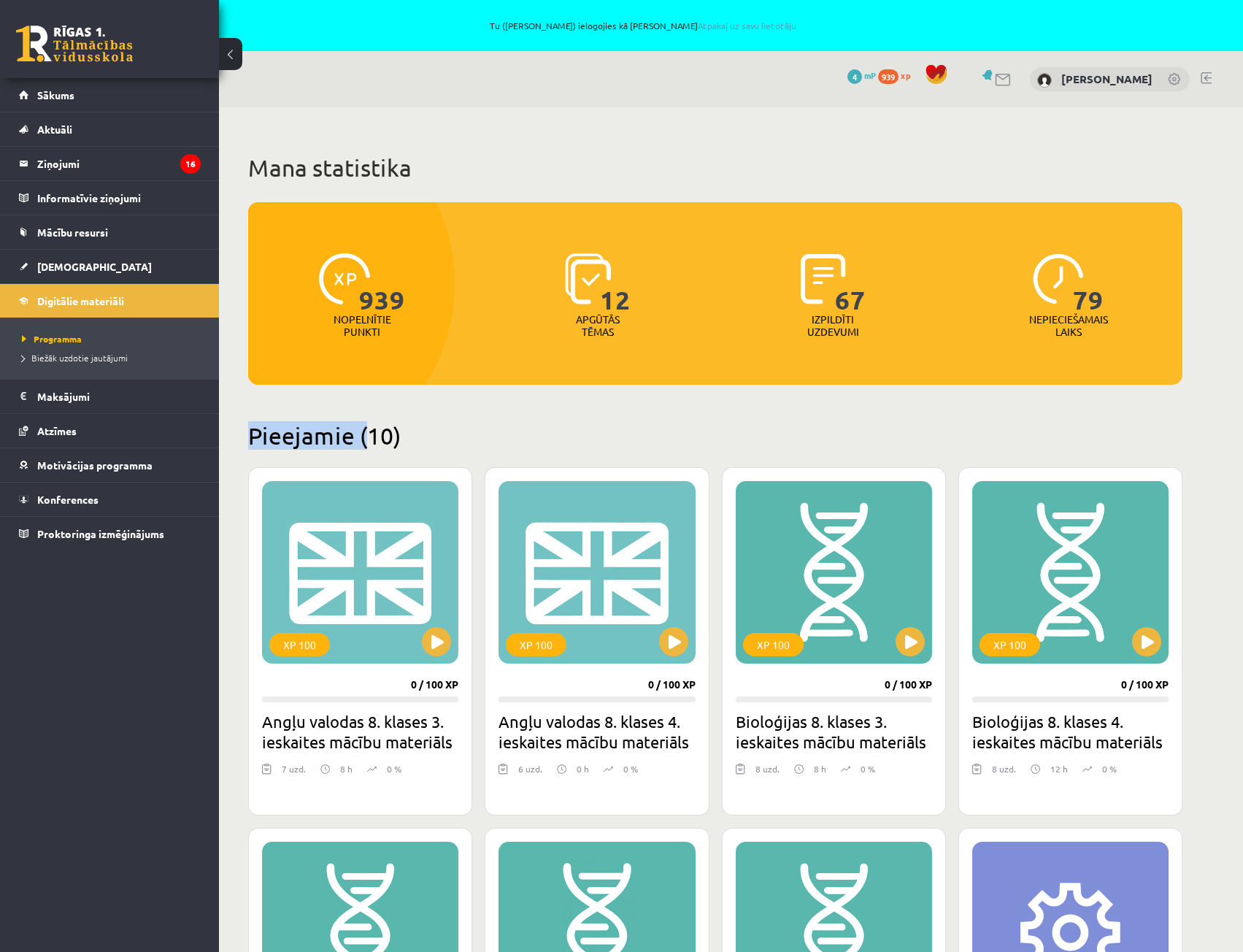
drag, startPoint x: 266, startPoint y: 435, endPoint x: 394, endPoint y: 432, distance: 128.0
click at [388, 433] on h2 "Pieejamie (10)" at bounding box center [715, 436] width 935 height 28
click at [394, 432] on h2 "Pieejamie (10)" at bounding box center [715, 436] width 935 height 28
drag, startPoint x: 424, startPoint y: 433, endPoint x: 253, endPoint y: 433, distance: 171.0
click at [262, 434] on h2 "Pieejamie (10)" at bounding box center [715, 436] width 935 height 28
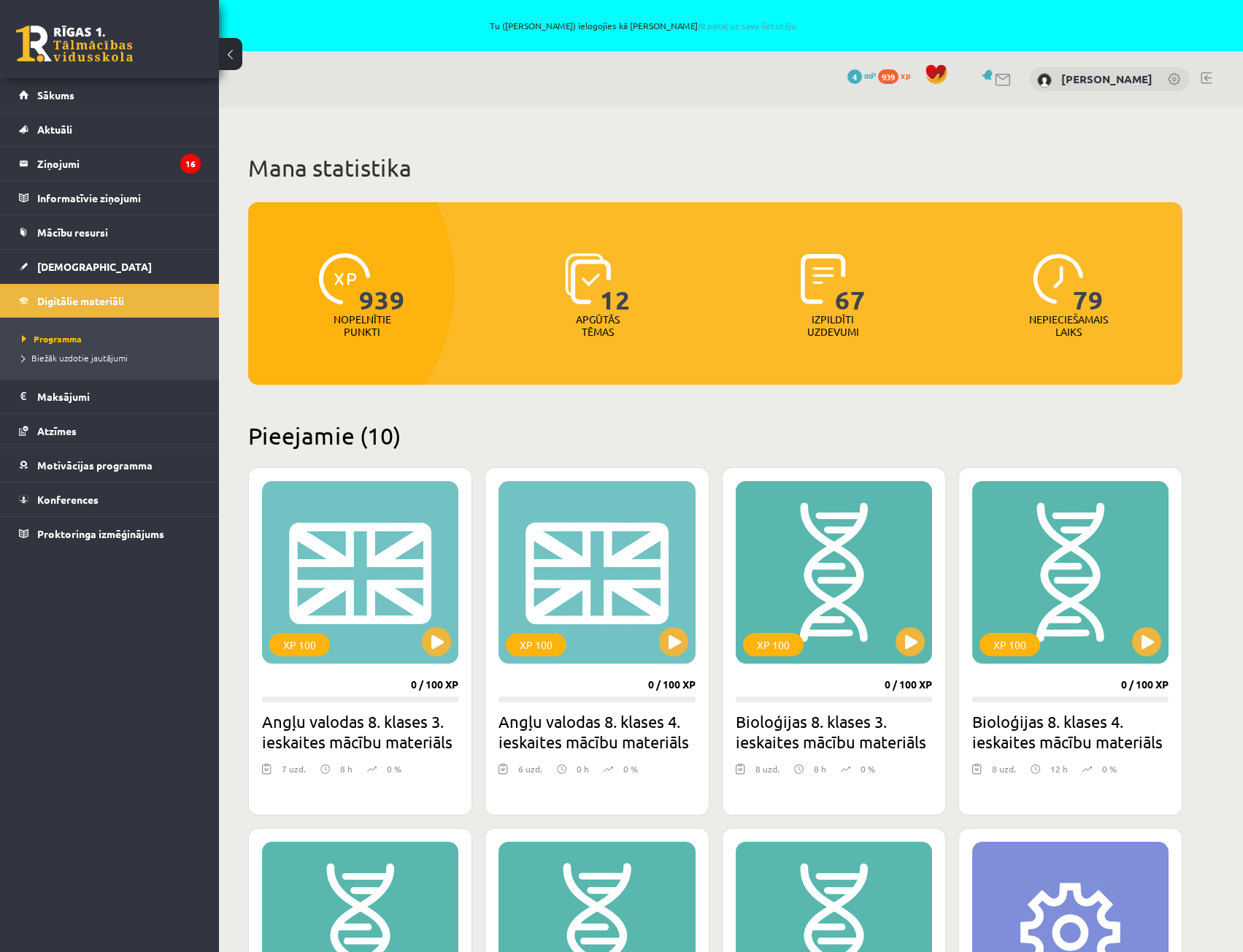
click at [253, 433] on h2 "Pieejamie (10)" at bounding box center [715, 436] width 935 height 28
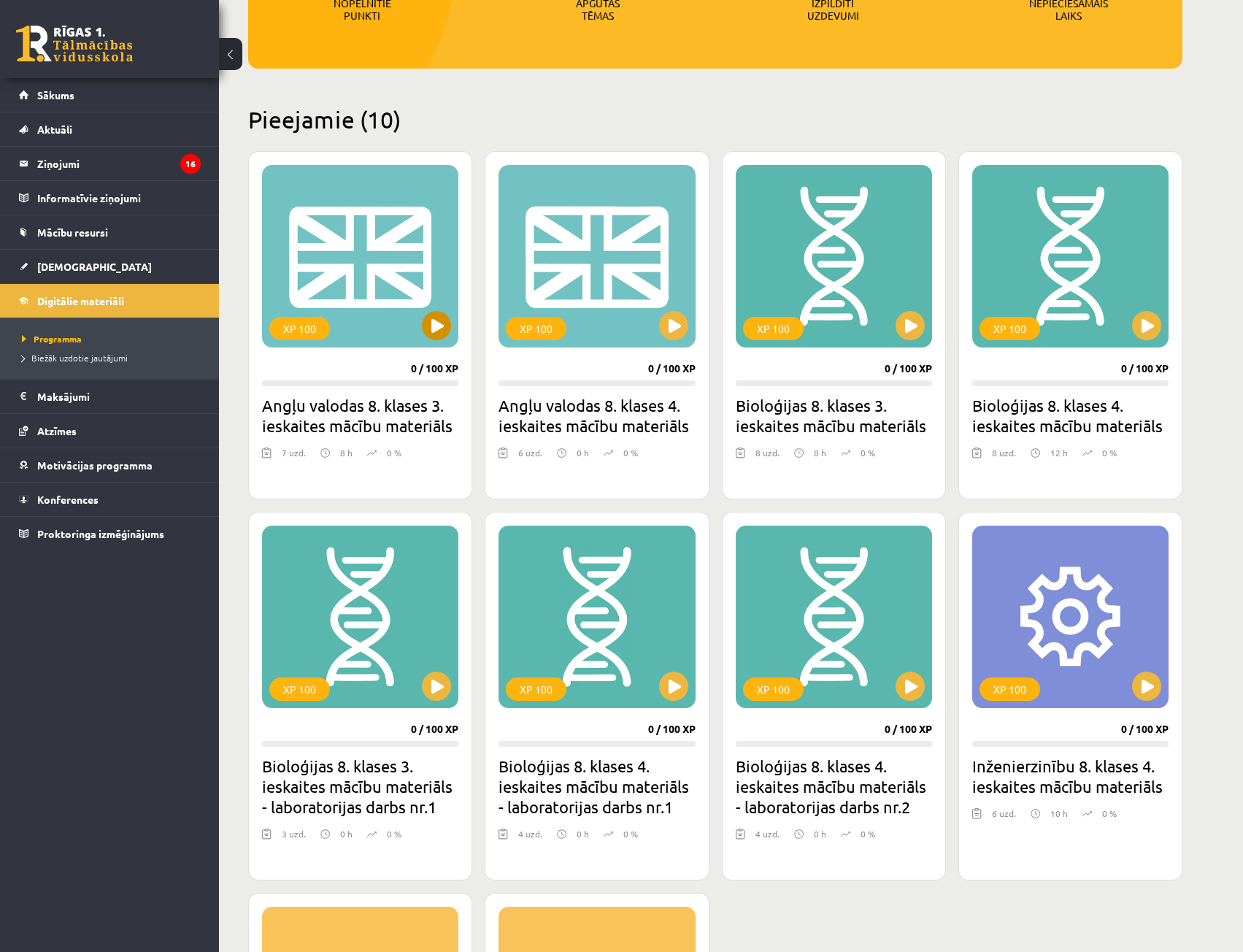
scroll to position [292, 0]
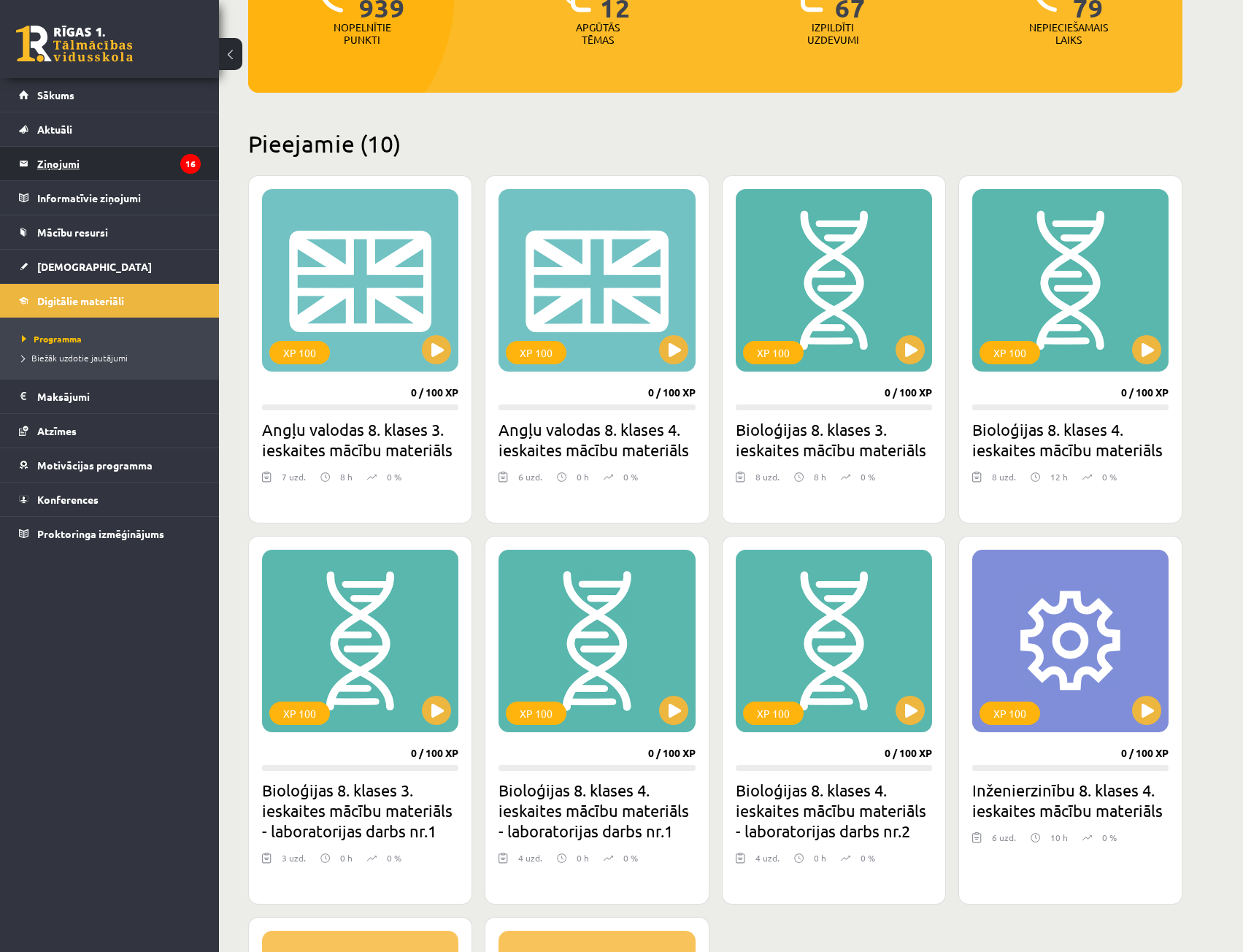
click at [76, 153] on legend "Ziņojumi 16" at bounding box center [119, 163] width 164 height 34
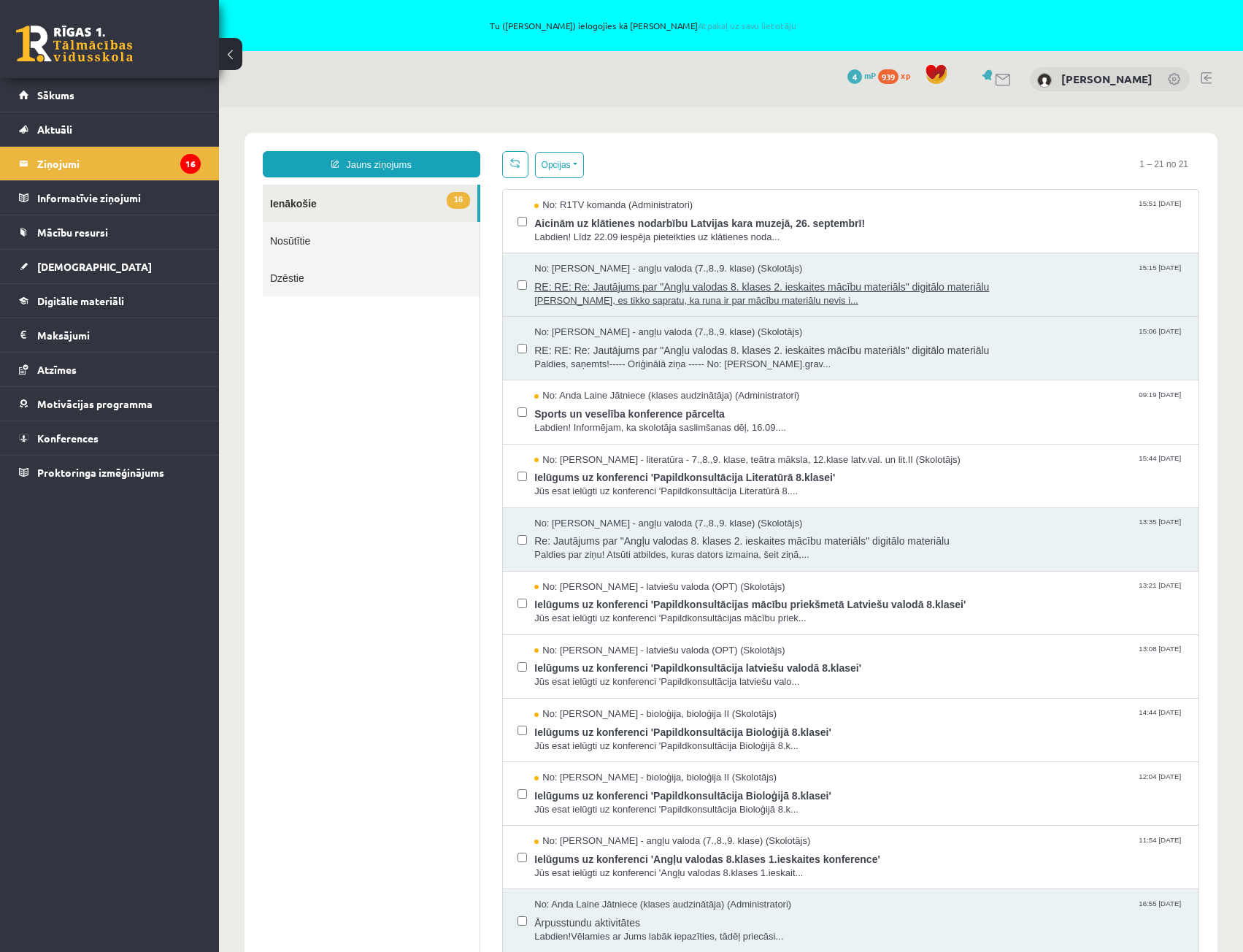
click at [636, 278] on span "RE: RE: Re: Jautājums par "Angļu valodas 8. klases 2. ieskaites mācību materiāl…" at bounding box center [859, 285] width 650 height 18
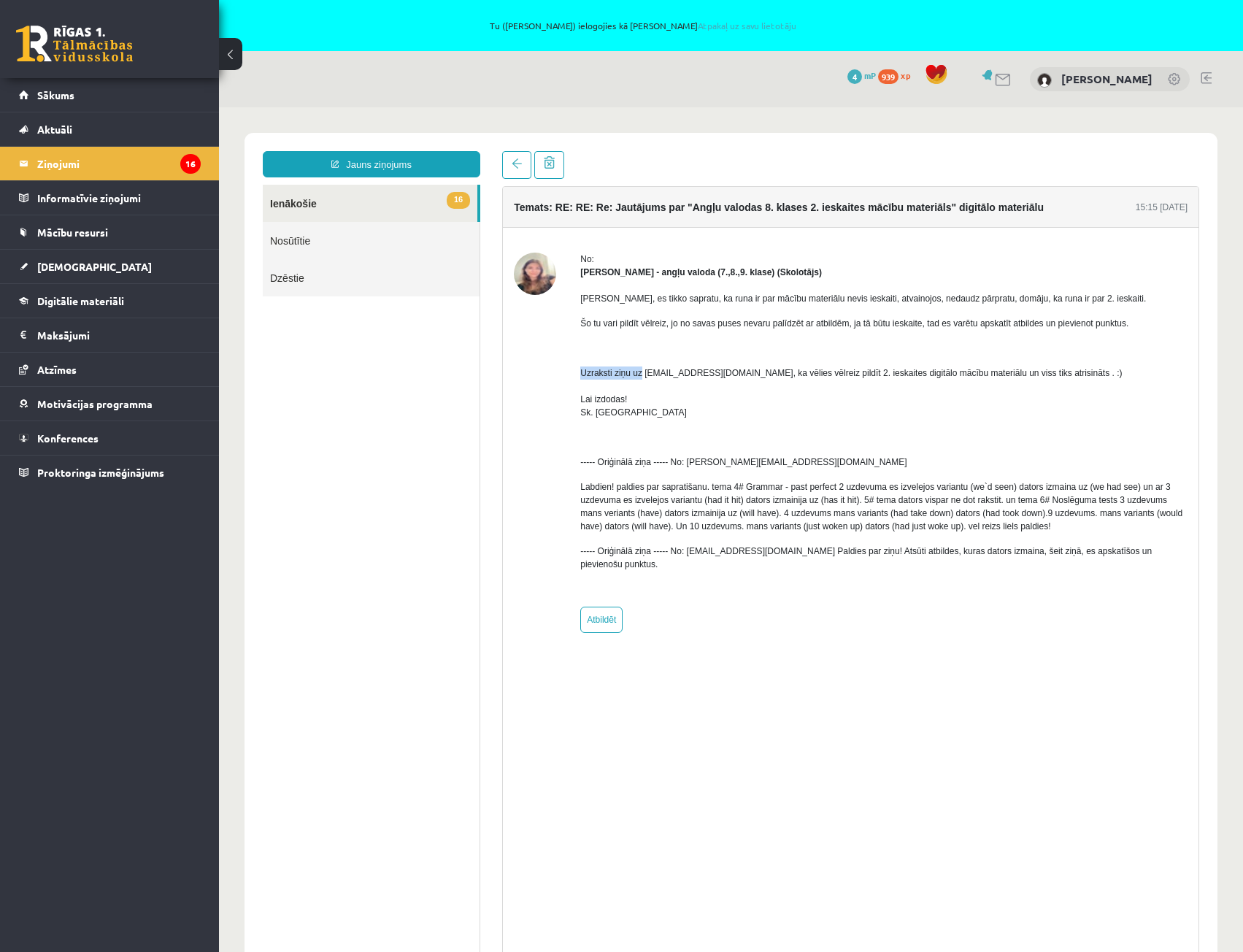
drag, startPoint x: 582, startPoint y: 372, endPoint x: 656, endPoint y: 372, distance: 74.0
click at [656, 372] on p "Uzraksti ziņu uz info@r1tv.lv, ka vēlies vēlreiz pildīt 2. ieskaites digitālo m…" at bounding box center [884, 393] width 608 height 52
click at [656, 371] on p "Uzraksti ziņu uz info@r1tv.lv, ka vēlies vēlreiz pildīt 2. ieskaites digitālo m…" at bounding box center [884, 393] width 608 height 52
click at [640, 374] on p "Uzraksti ziņu uz info@r1tv.lv, ka vēlies vēlreiz pildīt 2. ieskaites digitālo m…" at bounding box center [884, 393] width 608 height 52
click at [650, 372] on p "Uzraksti ziņu uz info@r1tv.lv, ka vēlies vēlreiz pildīt 2. ieskaites digitālo m…" at bounding box center [884, 393] width 608 height 52
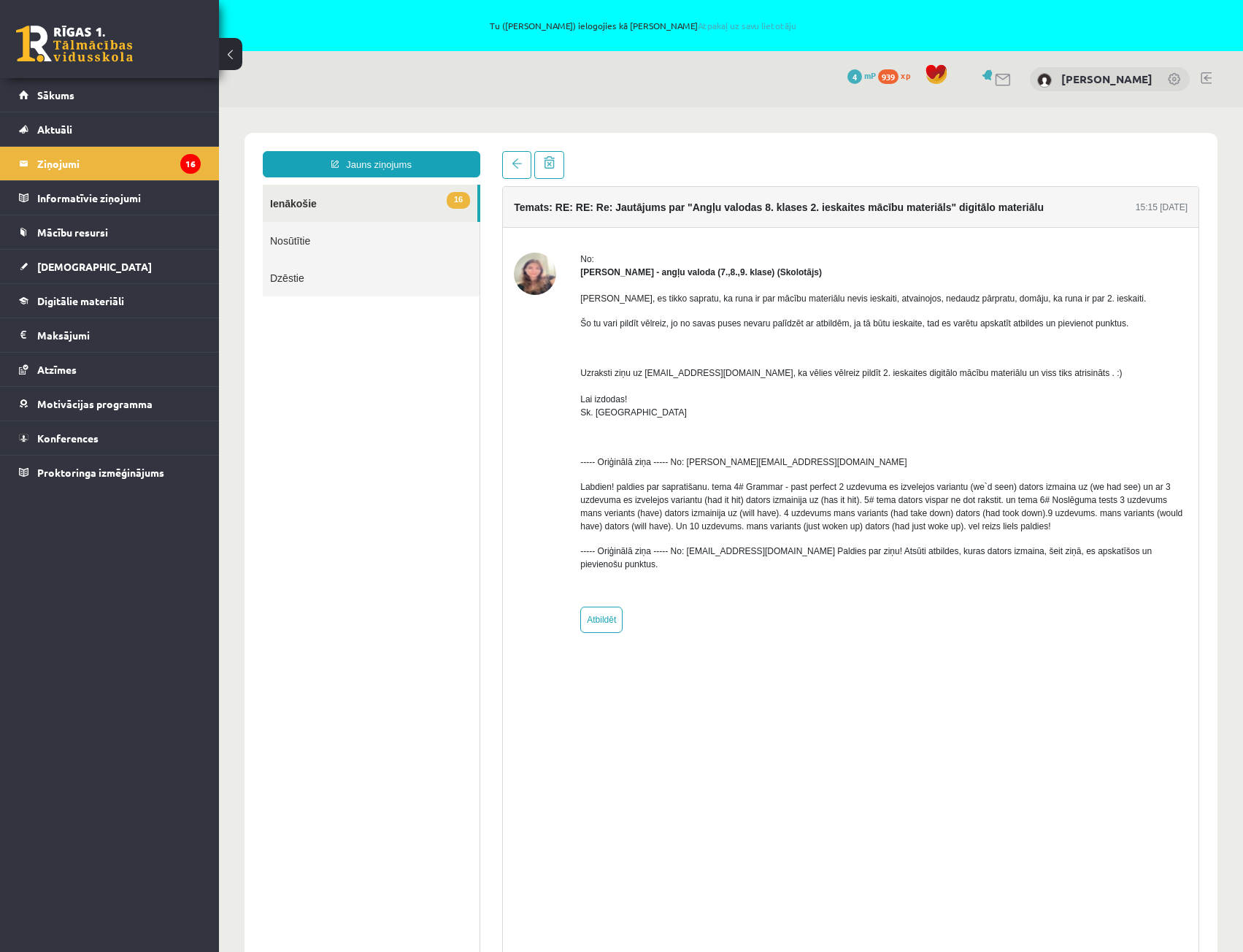
click at [709, 366] on div "Marta, es tikko sapratu, ka runa ir par mācību materiālu nevis ieskaiti, atvain…" at bounding box center [884, 437] width 608 height 317
click at [736, 369] on p "Uzraksti ziņu uz info@r1tv.lv, ka vēlies vēlreiz pildīt 2. ieskaites digitālo m…" at bounding box center [884, 393] width 608 height 52
drag, startPoint x: 750, startPoint y: 369, endPoint x: 795, endPoint y: 370, distance: 45.0
click at [793, 370] on p "Uzraksti ziņu uz info@r1tv.lv, ka vēlies vēlreiz pildīt 2. ieskaites digitālo m…" at bounding box center [884, 393] width 608 height 52
click at [795, 370] on p "Uzraksti ziņu uz info@r1tv.lv, ka vēlies vēlreiz pildīt 2. ieskaites digitālo m…" at bounding box center [884, 393] width 608 height 52
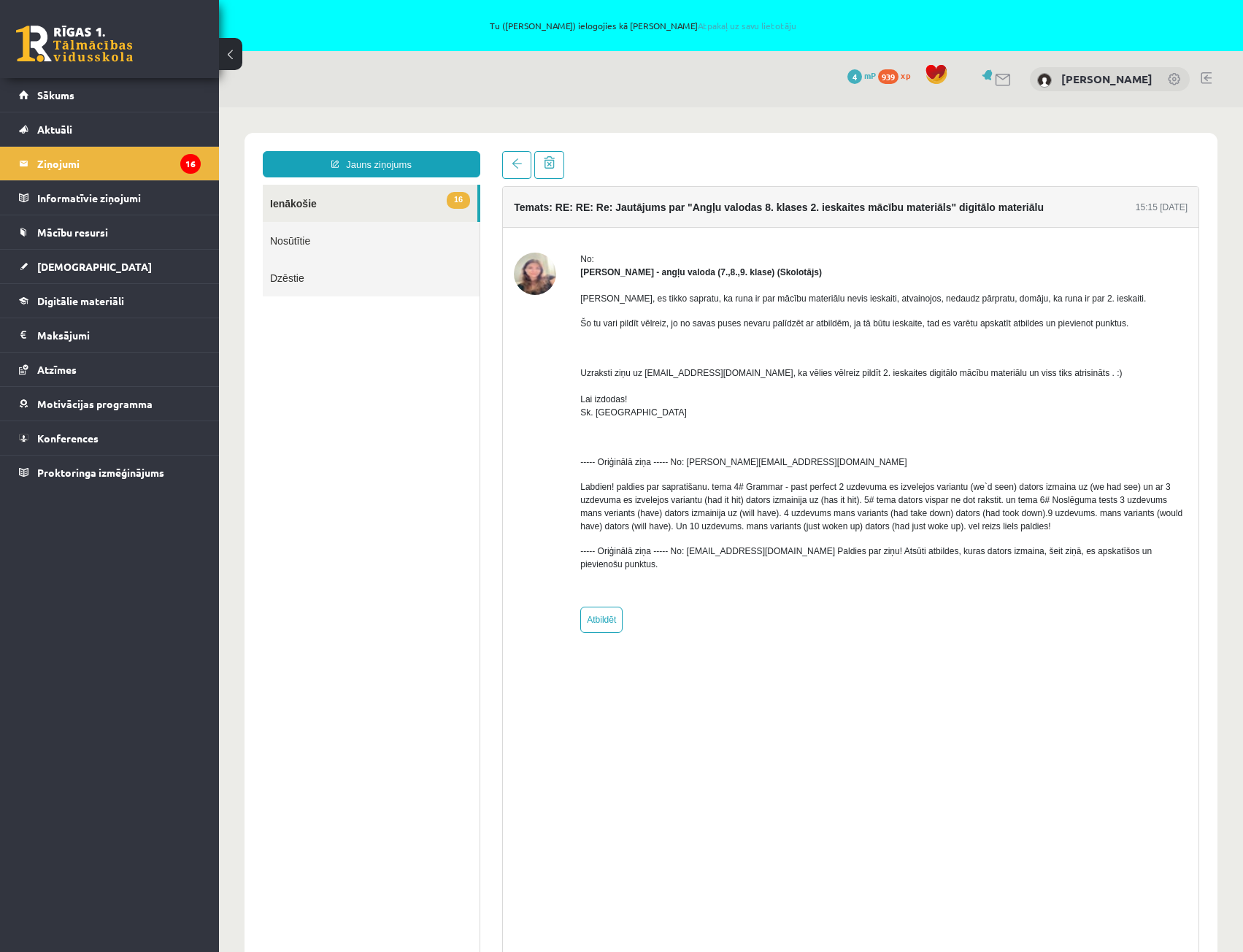
click at [943, 378] on p "Uzraksti ziņu uz info@r1tv.lv, ka vēlies vēlreiz pildīt 2. ieskaites digitālo m…" at bounding box center [884, 393] width 608 height 52
click at [953, 370] on p "Uzraksti ziņu uz info@r1tv.lv, ka vēlies vēlreiz pildīt 2. ieskaites digitālo m…" at bounding box center [884, 393] width 608 height 52
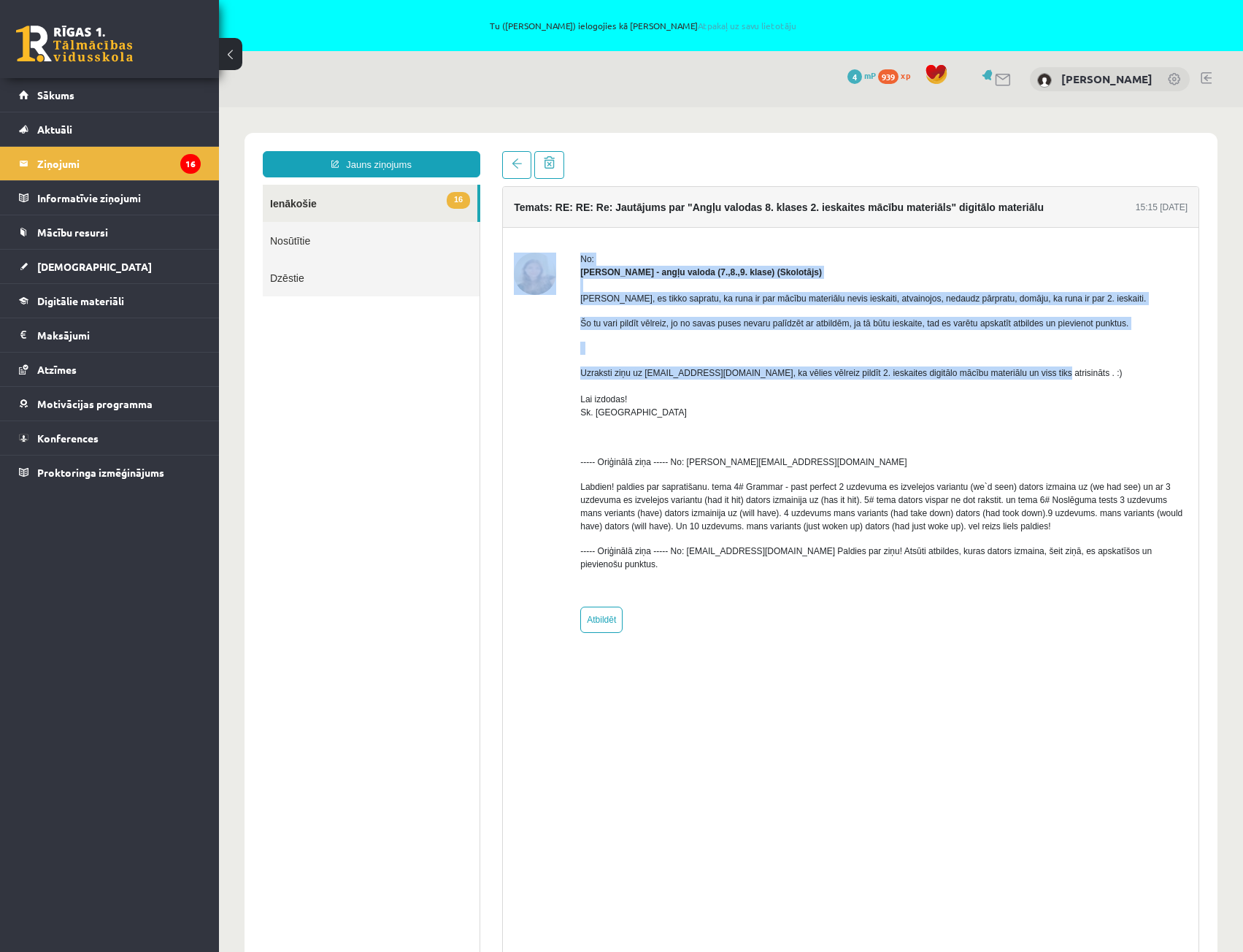
drag, startPoint x: 1014, startPoint y: 371, endPoint x: 568, endPoint y: 373, distance: 446.0
click at [568, 373] on div "No: Laila Priedīte-Dimiņa - angļu valoda (7.,8.,9. klase) (Skolotājs) Marta, es…" at bounding box center [851, 443] width 674 height 380
click at [580, 373] on div "No: Laila Priedīte-Dimiņa - angļu valoda (7.,8.,9. klase) (Skolotājs) Marta, es…" at bounding box center [851, 443] width 674 height 380
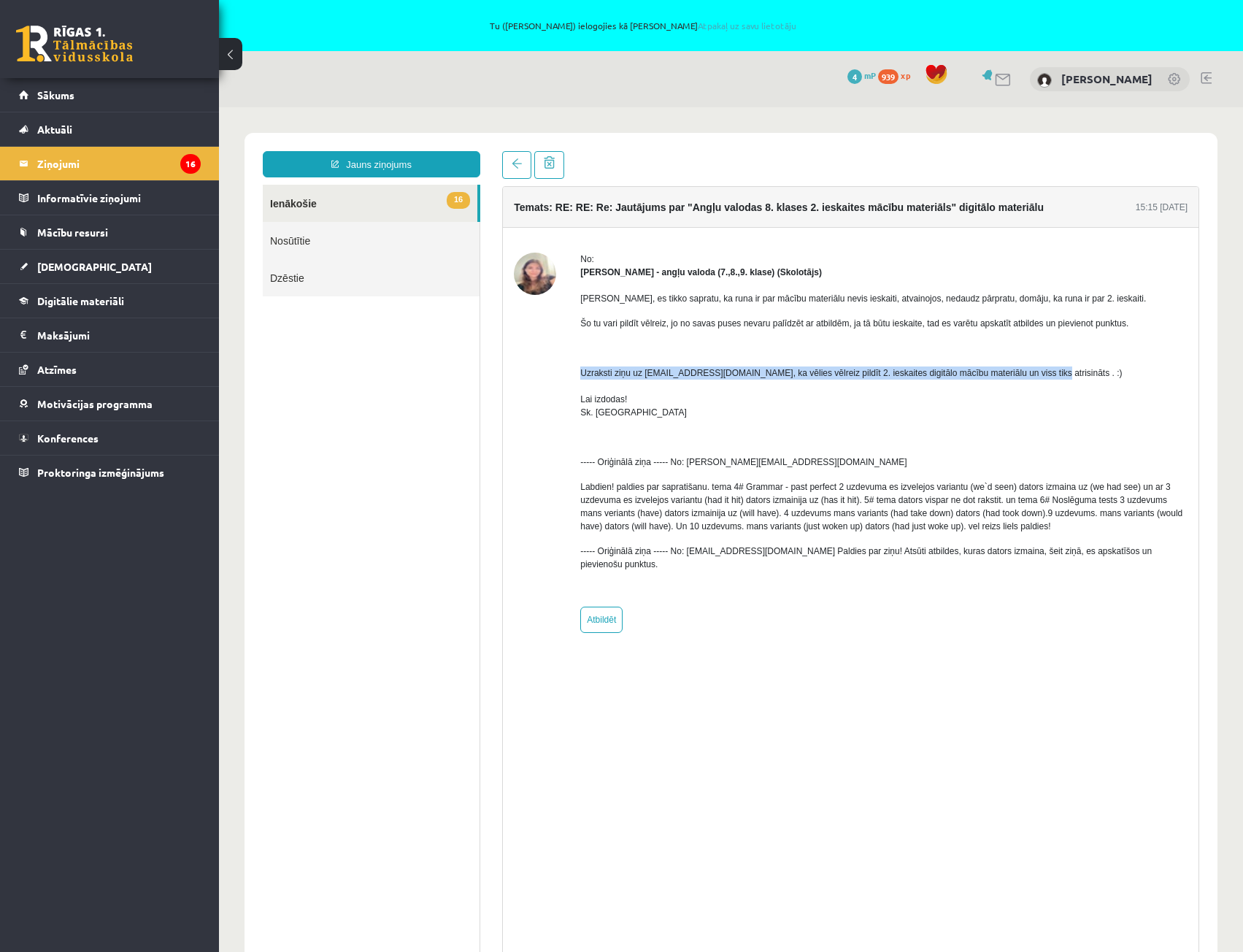
drag, startPoint x: 579, startPoint y: 372, endPoint x: 1027, endPoint y: 376, distance: 448.0
click at [1027, 376] on div "No: Laila Priedīte-Dimiņa - angļu valoda (7.,8.,9. klase) (Skolotājs) Marta, es…" at bounding box center [851, 443] width 674 height 380
click at [1027, 376] on p "Uzraksti ziņu uz info@r1tv.lv, ka vēlies vēlreiz pildīt 2. ieskaites digitālo m…" at bounding box center [884, 393] width 608 height 52
drag, startPoint x: 630, startPoint y: 325, endPoint x: 666, endPoint y: 325, distance: 36.0
click at [662, 325] on p "Šo tu vari pildīt vēlreiz, jo no savas puses nevaru palīdzēt ar atbildēm, ja tā…" at bounding box center [884, 323] width 608 height 13
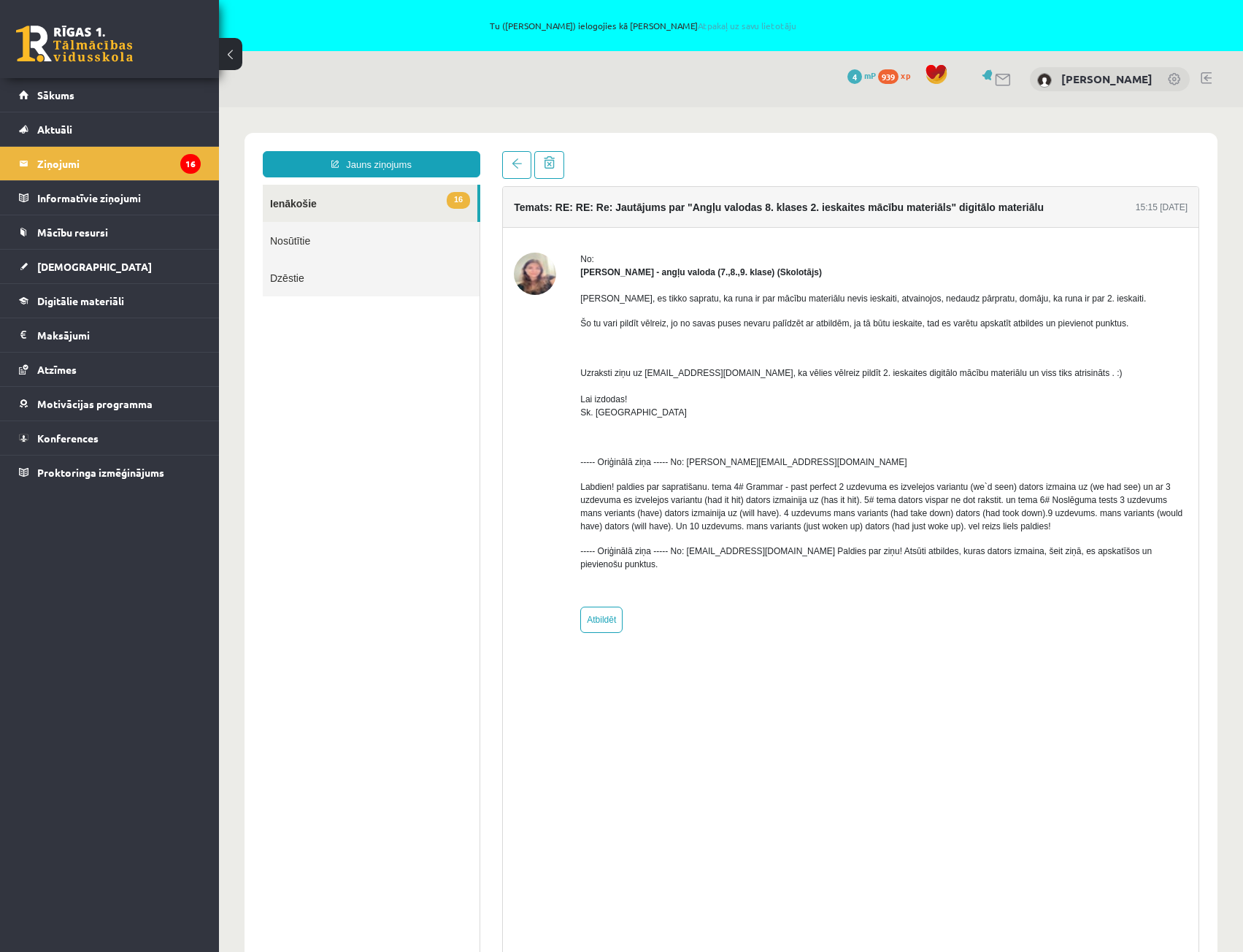
click at [666, 325] on p "Šo tu vari pildīt vēlreiz, jo no savas puses nevaru palīdzēt ar atbildēm, ja tā…" at bounding box center [884, 323] width 608 height 13
drag, startPoint x: 670, startPoint y: 326, endPoint x: 712, endPoint y: 326, distance: 42.0
click at [709, 326] on p "Šo tu vari pildīt vēlreiz, jo no savas puses nevaru palīdzēt ar atbildēm, ja tā…" at bounding box center [884, 323] width 608 height 13
click at [712, 326] on p "Šo tu vari pildīt vēlreiz, jo no savas puses nevaru palīdzēt ar atbildēm, ja tā…" at bounding box center [884, 323] width 608 height 13
drag, startPoint x: 852, startPoint y: 325, endPoint x: 889, endPoint y: 326, distance: 37.0
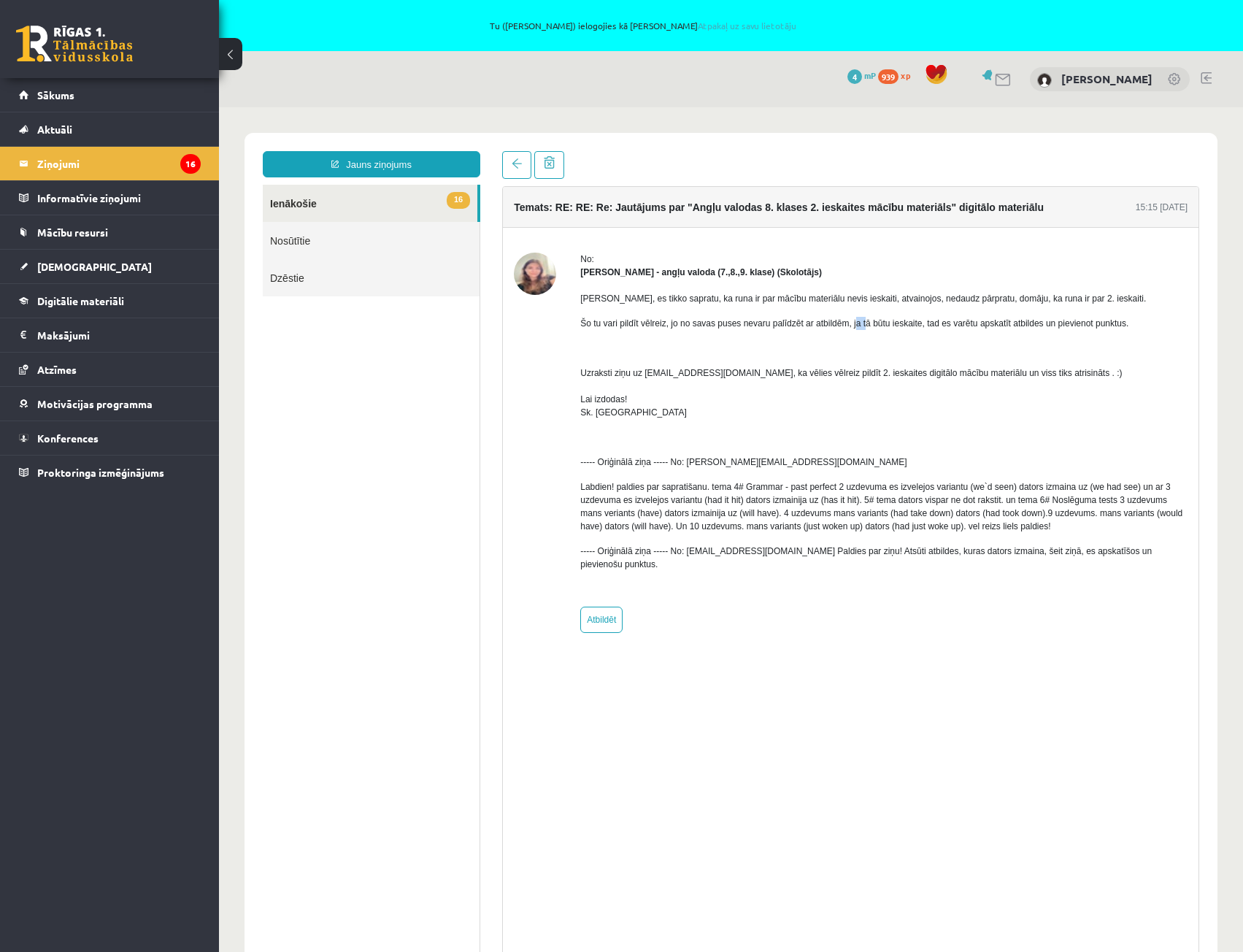
click at [887, 326] on p "Šo tu vari pildīt vēlreiz, jo no savas puses nevaru palīdzēt ar atbildēm, ja tā…" at bounding box center [884, 323] width 608 height 13
click at [889, 326] on p "Šo tu vari pildīt vēlreiz, jo no savas puses nevaru palīdzēt ar atbildēm, ja tā…" at bounding box center [884, 323] width 608 height 13
drag, startPoint x: 930, startPoint y: 328, endPoint x: 985, endPoint y: 326, distance: 55.0
click at [981, 326] on p "Šo tu vari pildīt vēlreiz, jo no savas puses nevaru palīdzēt ar atbildēm, ja tā…" at bounding box center [884, 323] width 608 height 13
click at [985, 326] on p "Šo tu vari pildīt vēlreiz, jo no savas puses nevaru palīdzēt ar atbildēm, ja tā…" at bounding box center [884, 323] width 608 height 13
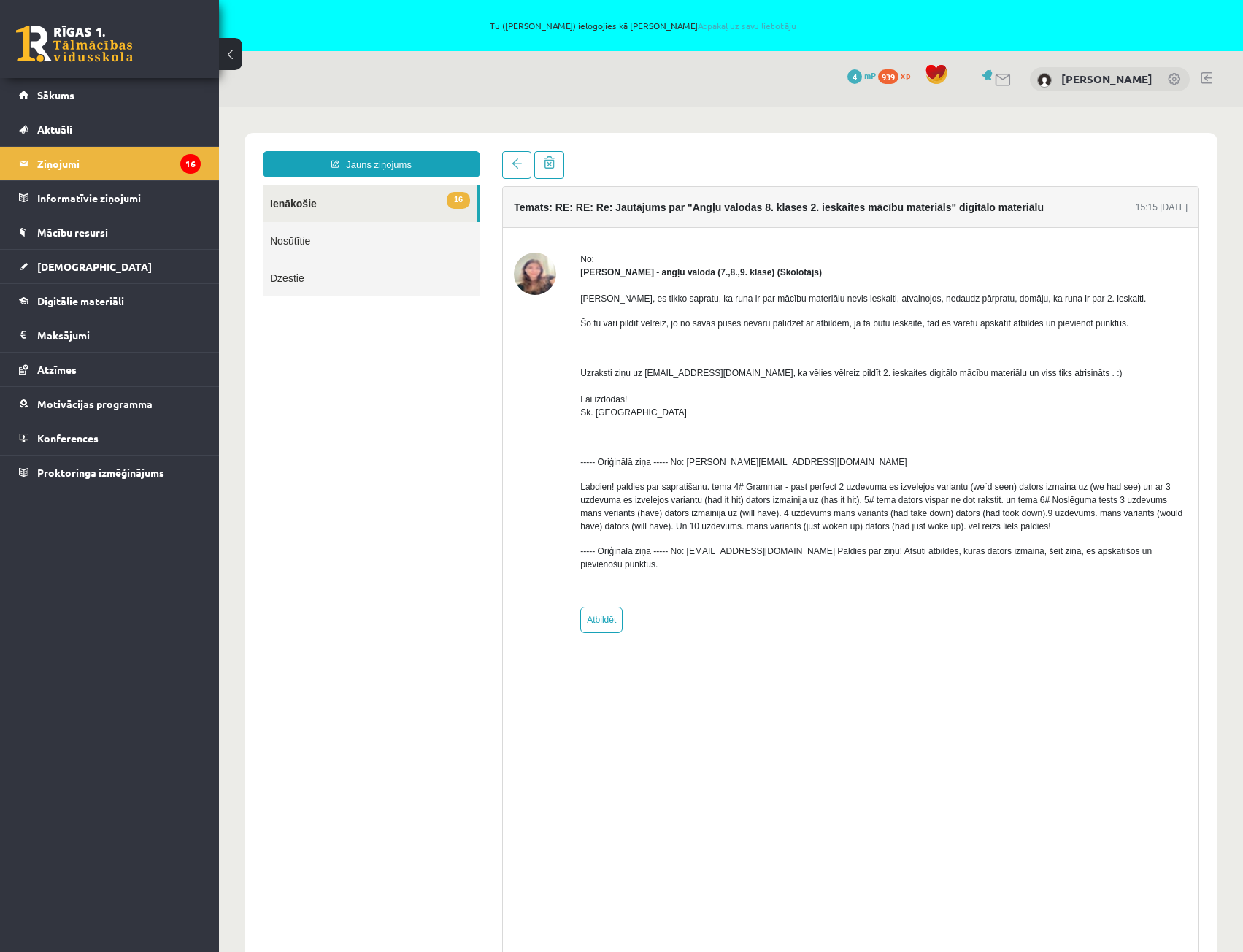
click at [1086, 327] on p "Šo tu vari pildīt vēlreiz, jo no savas puses nevaru palīdzēt ar atbildēm, ja tā…" at bounding box center [884, 323] width 608 height 13
drag, startPoint x: 578, startPoint y: 373, endPoint x: 696, endPoint y: 372, distance: 118.0
click at [696, 372] on div "No: Laila Priedīte-Dimiņa - angļu valoda (7.,8.,9. klase) (Skolotājs) Marta, es…" at bounding box center [851, 443] width 674 height 380
click at [722, 375] on p "Uzraksti ziņu uz info@r1tv.lv, ka vēlies vēlreiz pildīt 2. ieskaites digitālo m…" at bounding box center [884, 393] width 608 height 52
drag, startPoint x: 733, startPoint y: 375, endPoint x: 763, endPoint y: 375, distance: 30.0
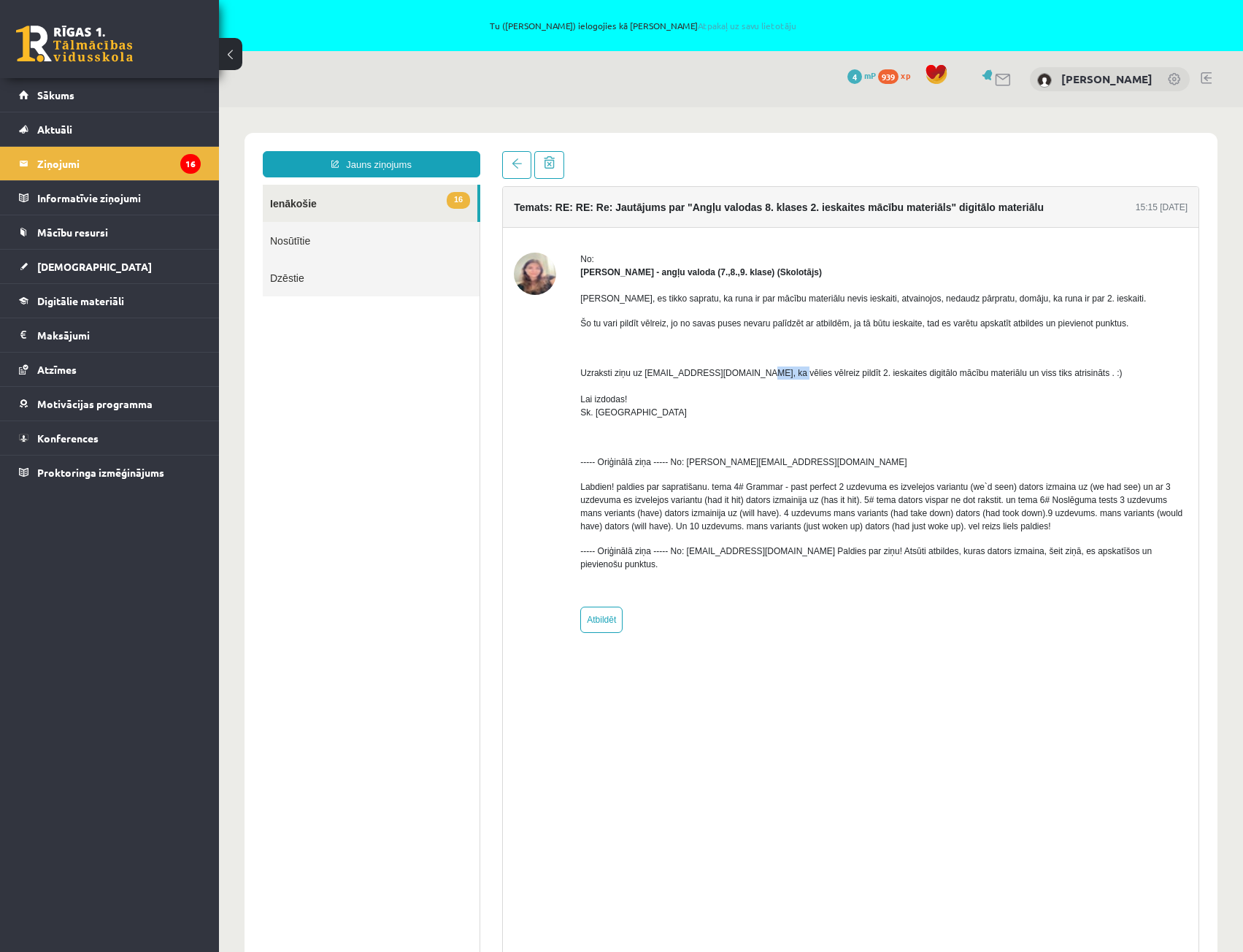
click at [760, 375] on p "Uzraksti ziņu uz info@r1tv.lv, ka vēlies vēlreiz pildīt 2. ieskaites digitālo m…" at bounding box center [884, 393] width 608 height 52
drag, startPoint x: 778, startPoint y: 376, endPoint x: 850, endPoint y: 375, distance: 72.0
click at [850, 375] on p "Uzraksti ziņu uz info@r1tv.lv, ka vēlies vēlreiz pildīt 2. ieskaites digitālo m…" at bounding box center [884, 393] width 608 height 52
click at [861, 373] on p "Uzraksti ziņu uz info@r1tv.lv, ka vēlies vēlreiz pildīt 2. ieskaites digitālo m…" at bounding box center [884, 393] width 608 height 52
click at [920, 369] on p "Uzraksti ziņu uz info@r1tv.lv, ka vēlies vēlreiz pildīt 2. ieskaites digitālo m…" at bounding box center [884, 393] width 608 height 52
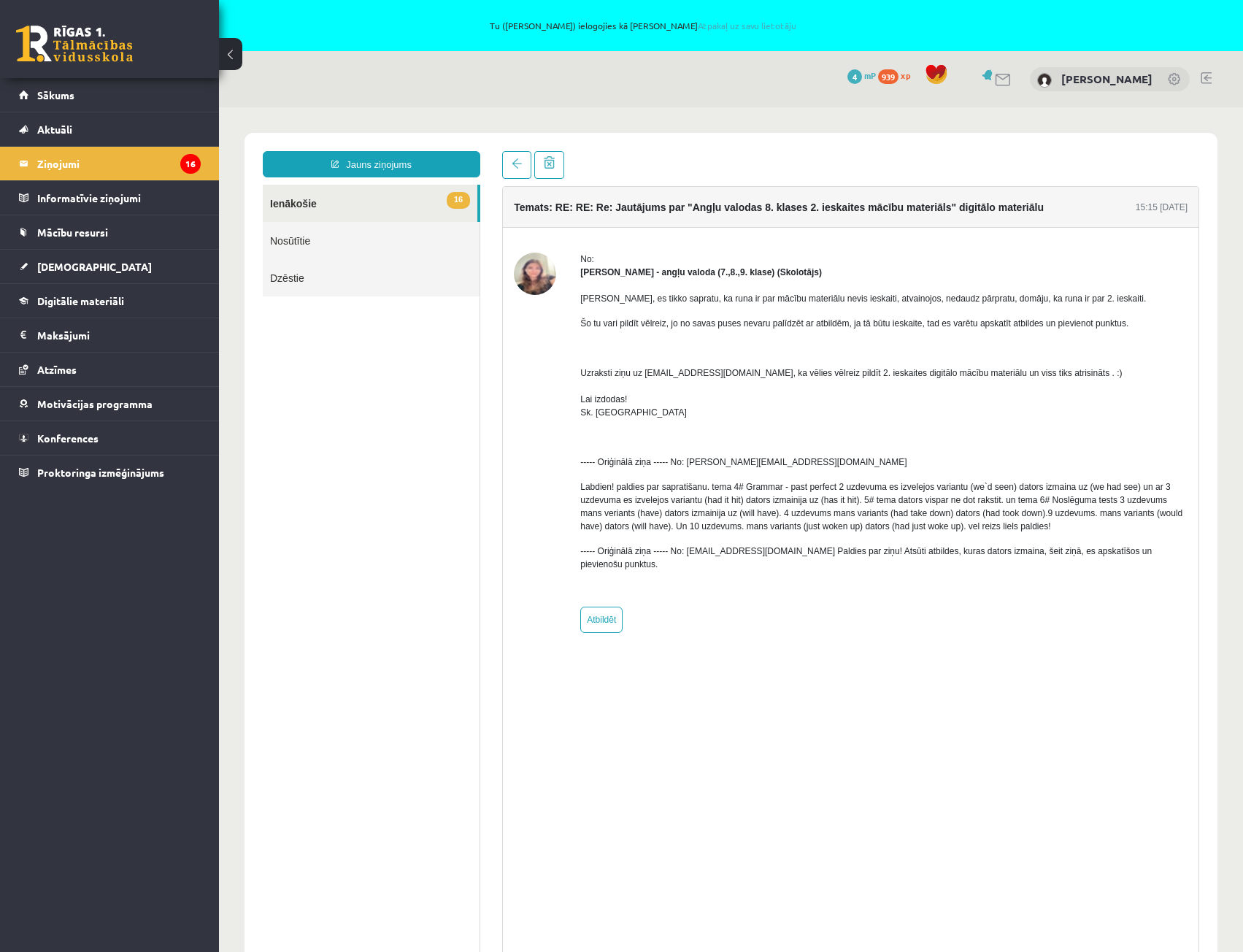
click at [956, 370] on p "Uzraksti ziņu uz info@r1tv.lv, ka vēlies vēlreiz pildīt 2. ieskaites digitālo m…" at bounding box center [884, 393] width 608 height 52
click at [988, 371] on p "Uzraksti ziņu uz info@r1tv.lv, ka vēlies vēlreiz pildīt 2. ieskaites digitālo m…" at bounding box center [884, 393] width 608 height 52
drag, startPoint x: 1002, startPoint y: 375, endPoint x: 841, endPoint y: 379, distance: 161.0
click at [842, 379] on p "Uzraksti ziņu uz info@r1tv.lv, ka vēlies vēlreiz pildīt 2. ieskaites digitālo m…" at bounding box center [884, 393] width 608 height 52
click at [841, 379] on p "Uzraksti ziņu uz info@r1tv.lv, ka vēlies vēlreiz pildīt 2. ieskaites digitālo m…" at bounding box center [884, 393] width 608 height 52
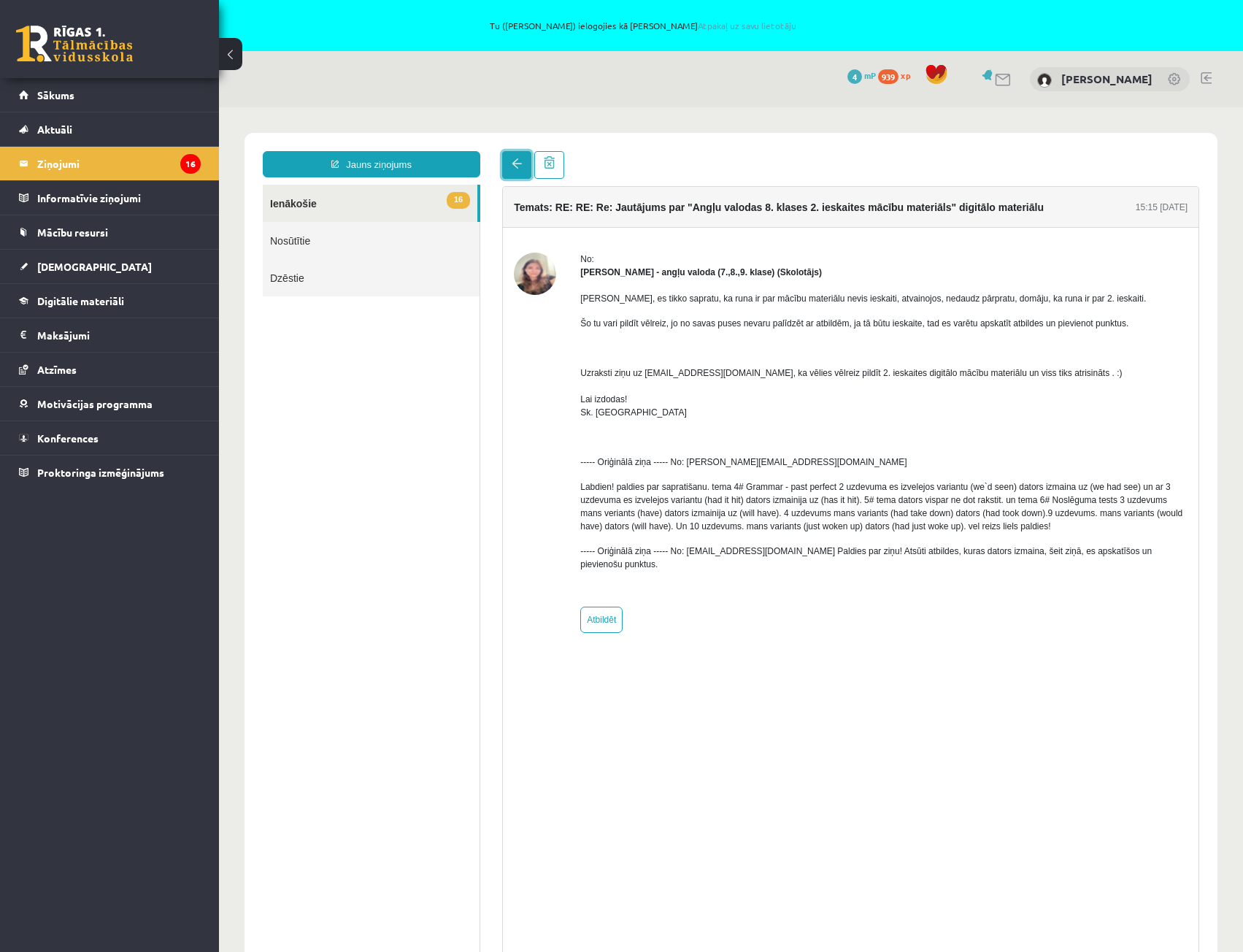
click at [509, 168] on link at bounding box center [516, 165] width 29 height 28
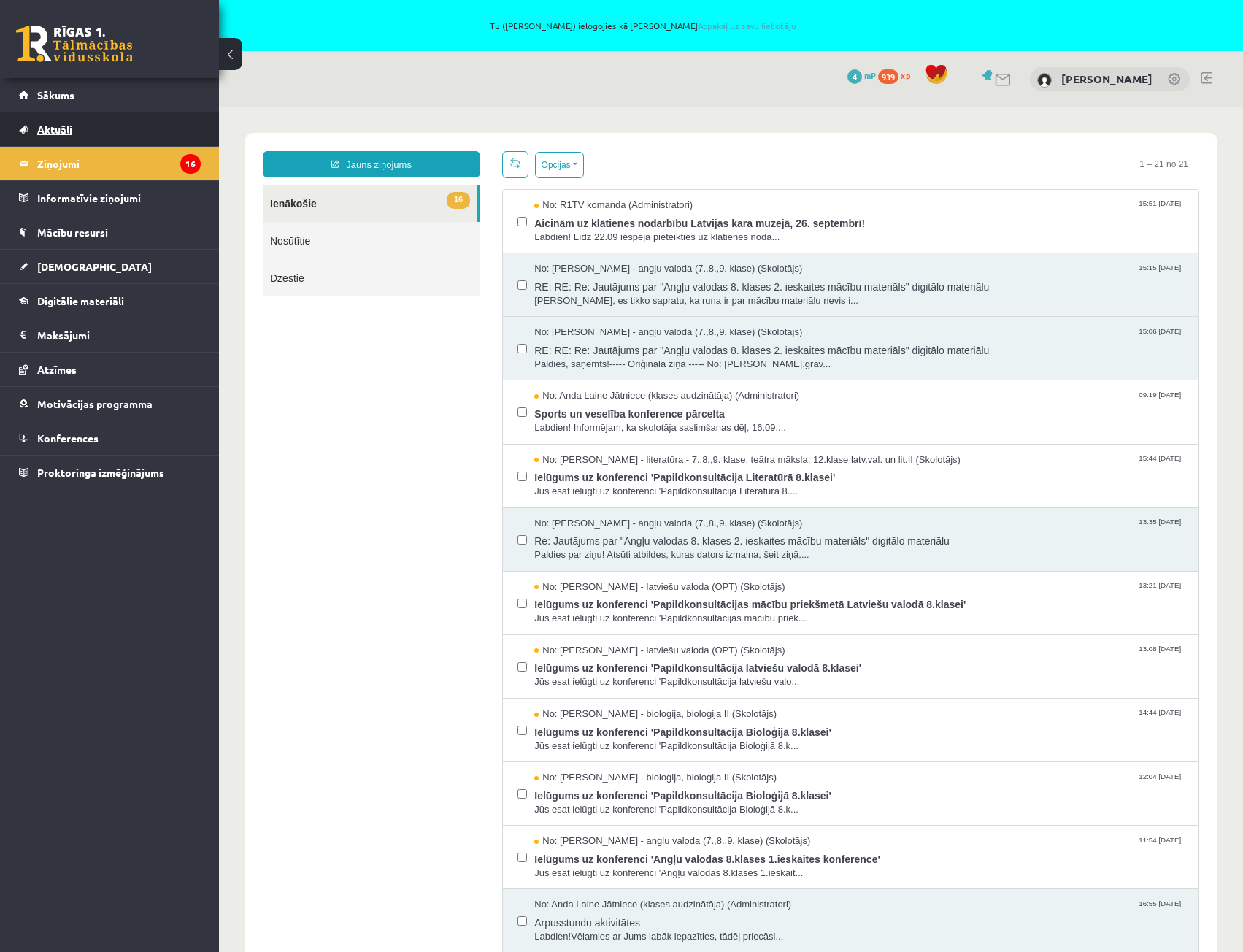
click at [58, 128] on span "Aktuāli" at bounding box center [55, 129] width 35 height 13
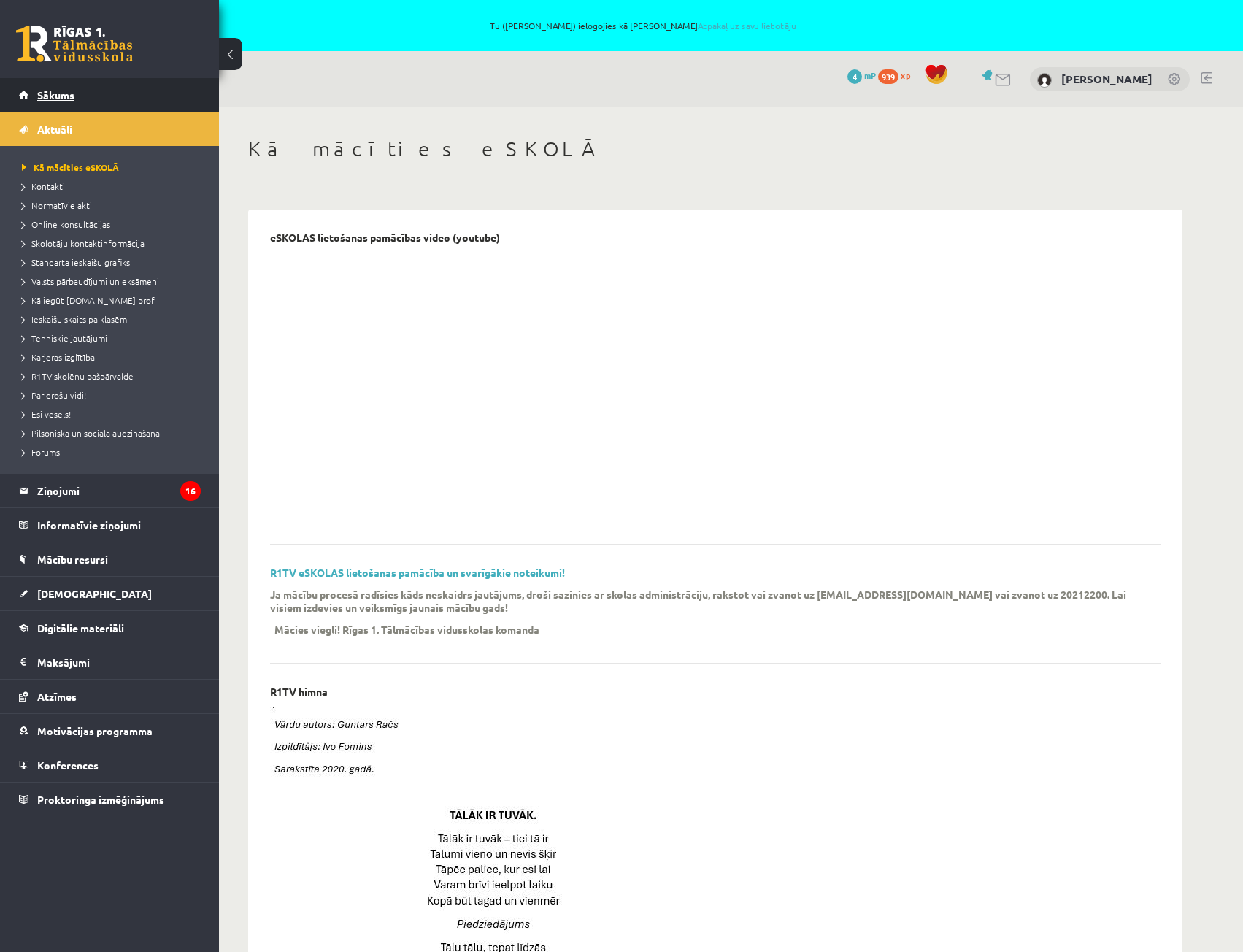
click at [63, 98] on span "Sākums" at bounding box center [56, 95] width 37 height 13
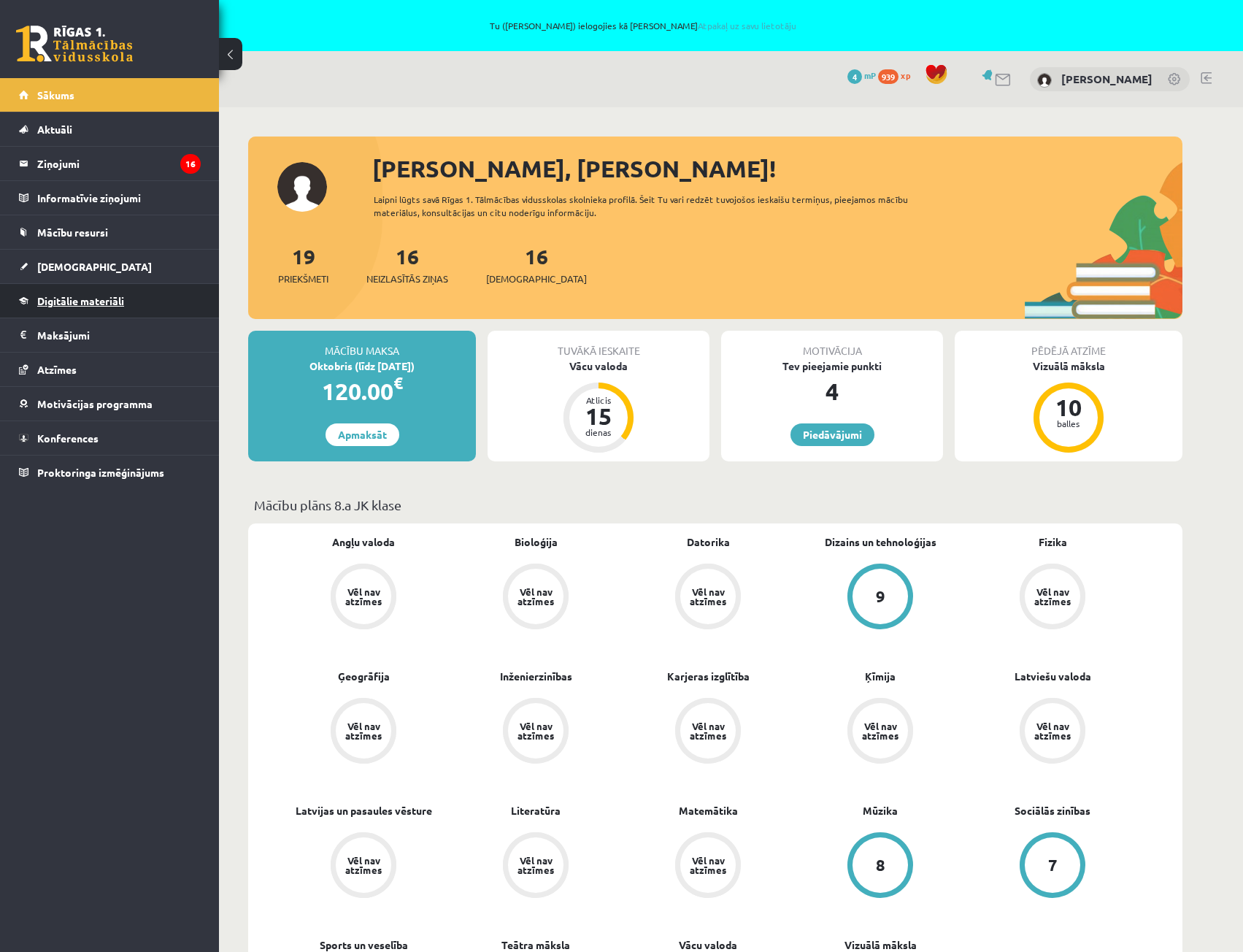
click at [85, 299] on span "Digitālie materiāli" at bounding box center [81, 301] width 87 height 13
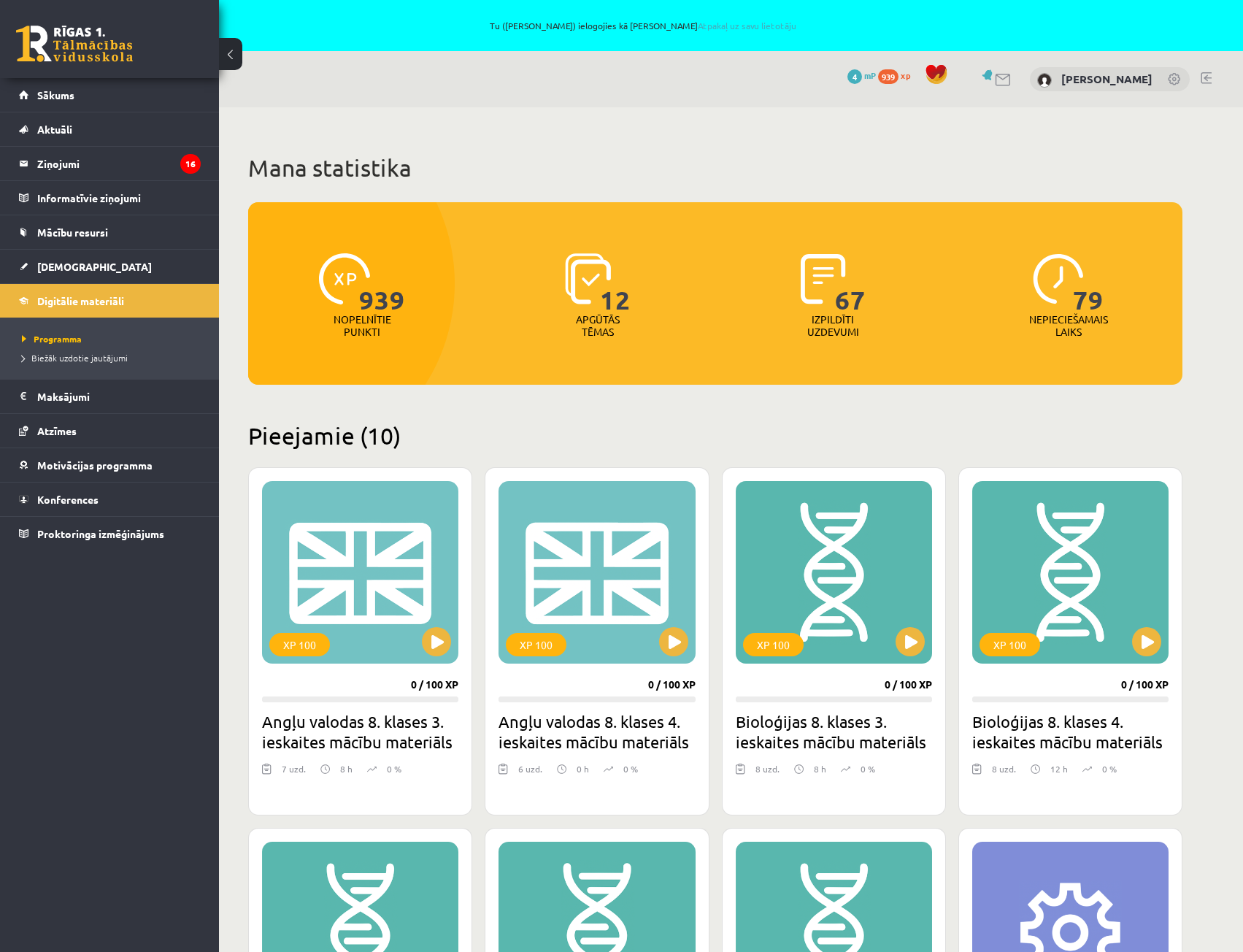
click at [376, 296] on span "939" at bounding box center [382, 283] width 46 height 60
click at [428, 369] on div at bounding box center [260, 284] width 389 height 382
click at [73, 100] on span "Sākums" at bounding box center [56, 95] width 37 height 13
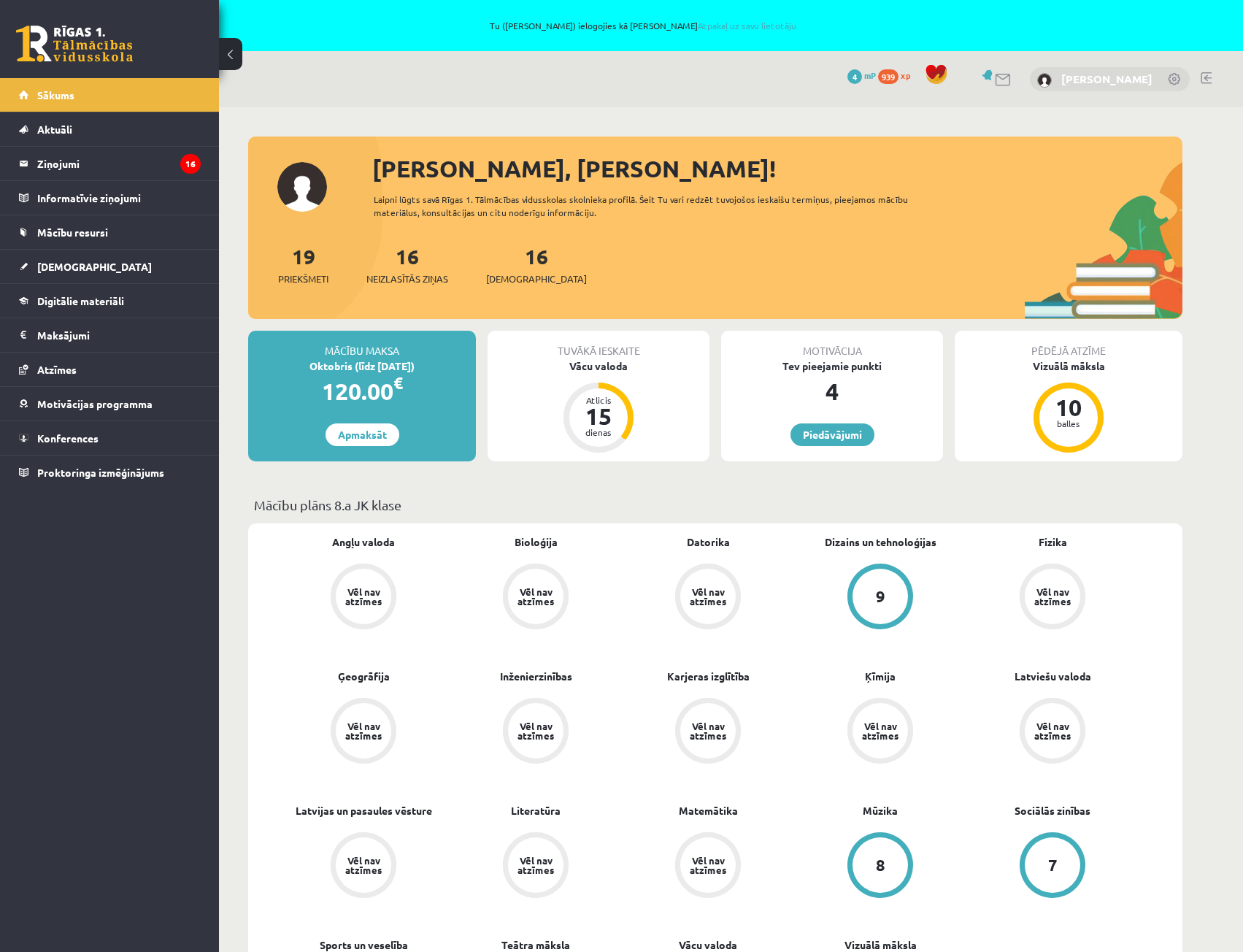
click at [1145, 76] on link "[PERSON_NAME]" at bounding box center [1107, 79] width 91 height 15
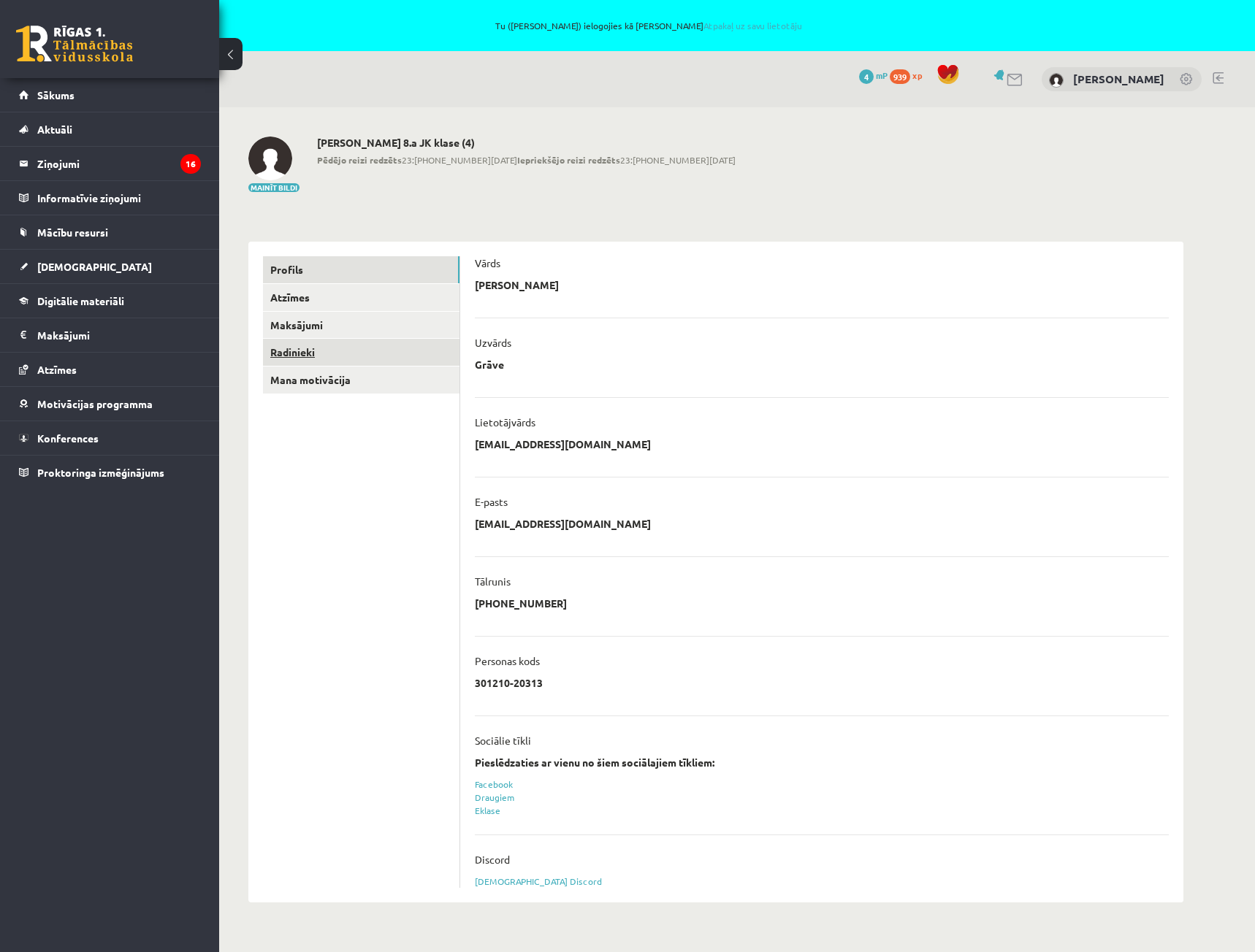
click at [314, 342] on link "Radinieki" at bounding box center [361, 353] width 196 height 27
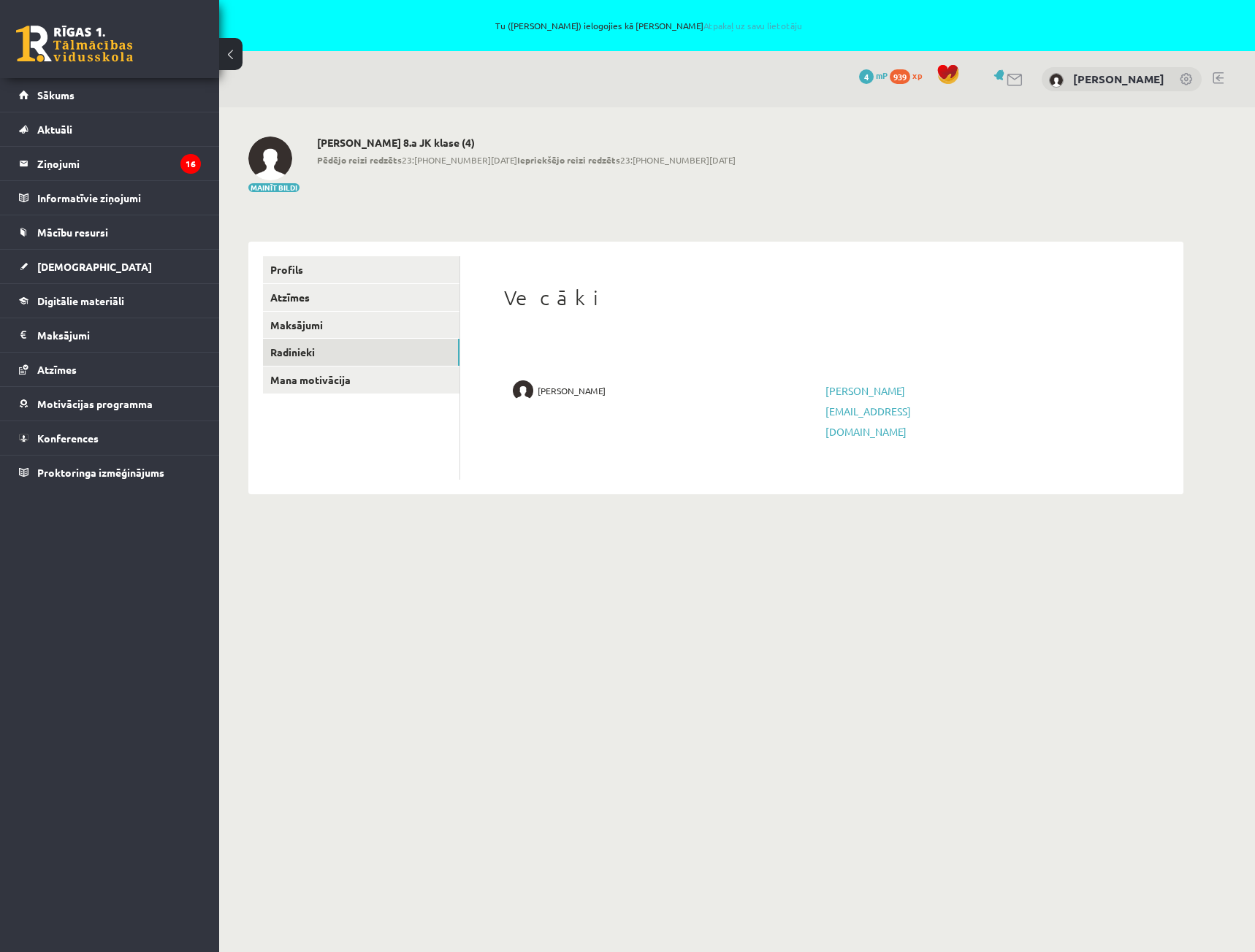
click at [530, 292] on h1 "Vecāki" at bounding box center [821, 297] width 636 height 25
click at [531, 293] on h1 "Vecāki" at bounding box center [821, 297] width 636 height 25
click at [309, 323] on link "Maksājumi" at bounding box center [361, 326] width 196 height 27
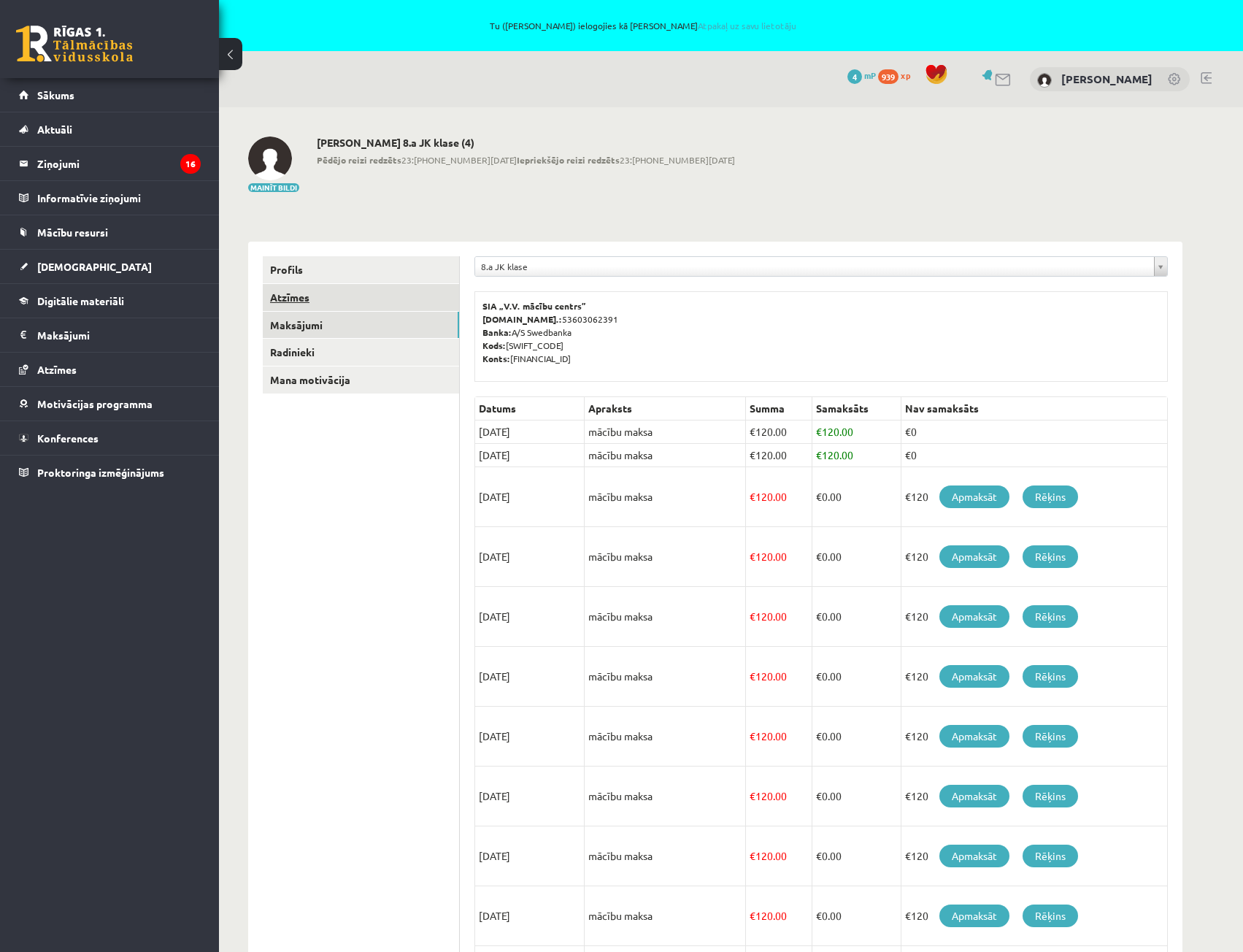
click at [313, 294] on link "Atzīmes" at bounding box center [361, 297] width 196 height 27
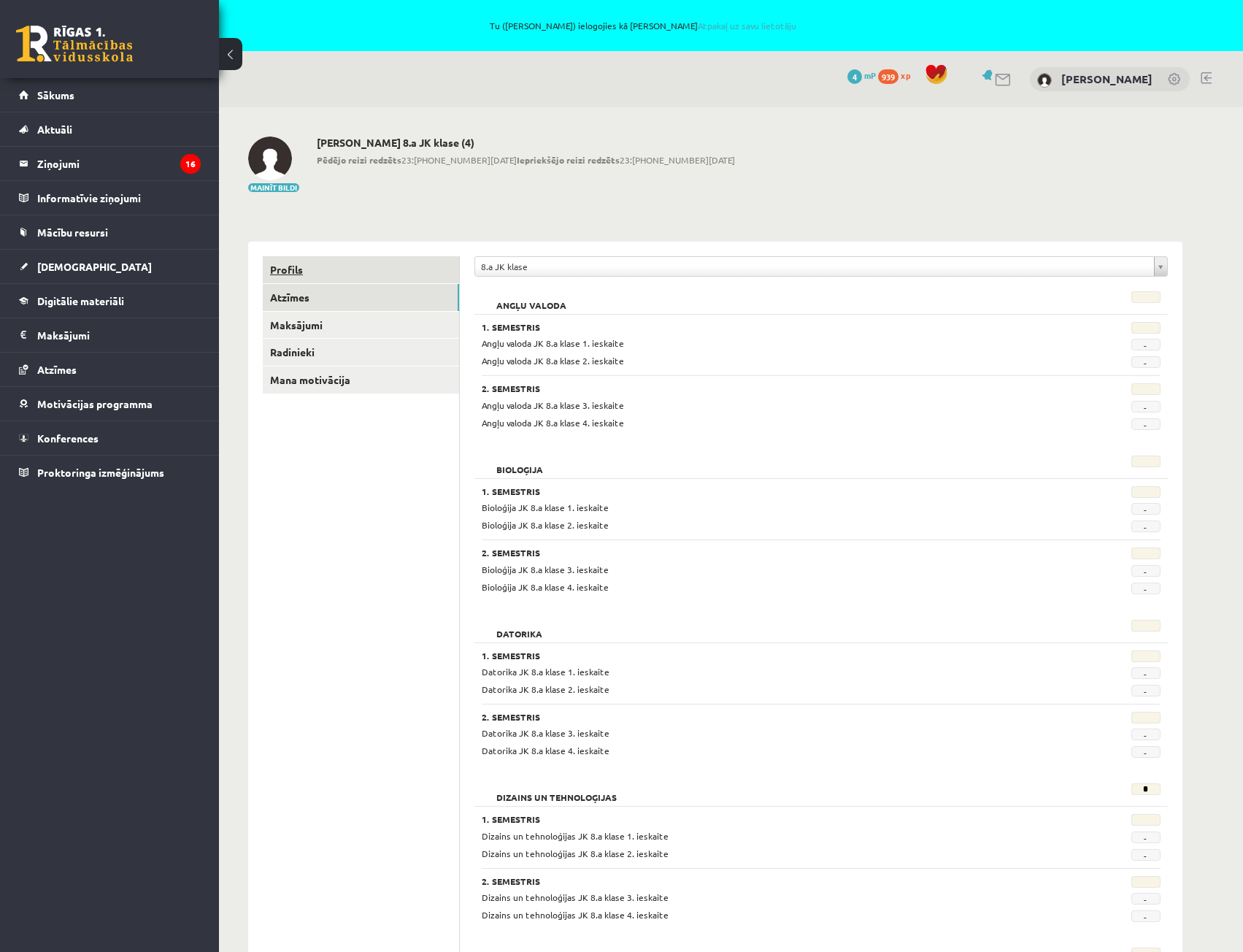
click at [296, 267] on link "Profils" at bounding box center [361, 269] width 196 height 27
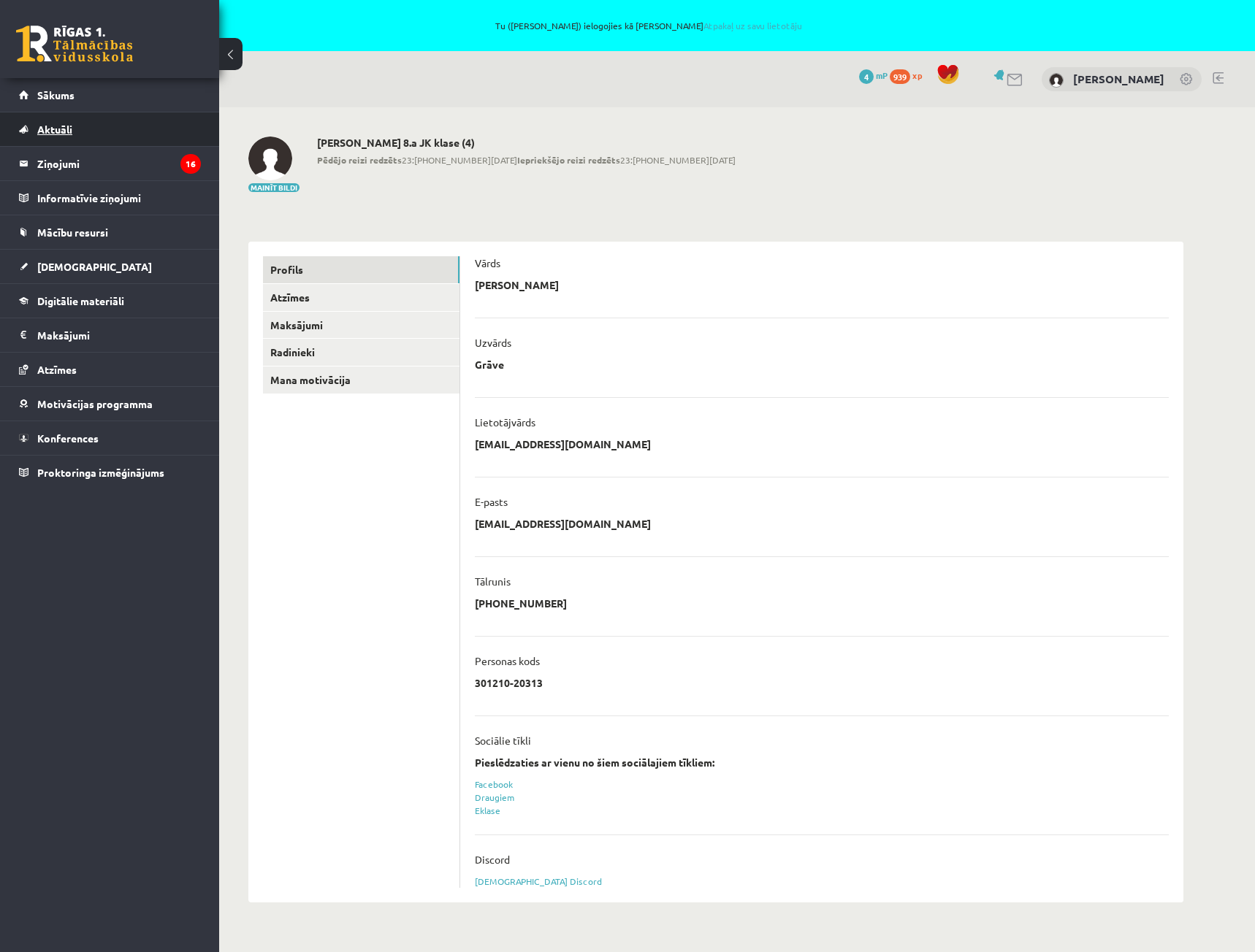
click at [94, 140] on link "Aktuāli" at bounding box center [109, 129] width 182 height 34
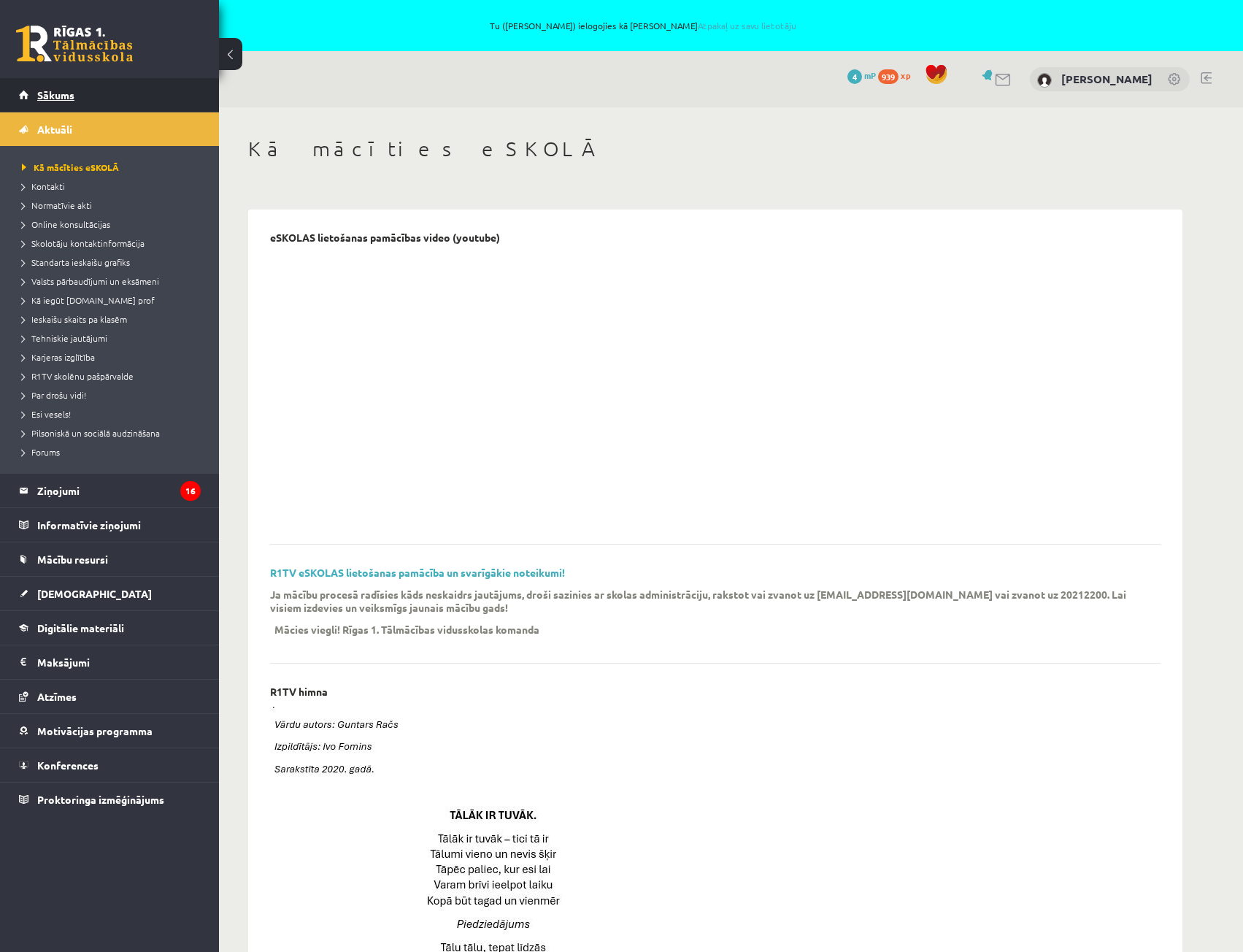
click at [53, 92] on span "Sākums" at bounding box center [56, 95] width 37 height 13
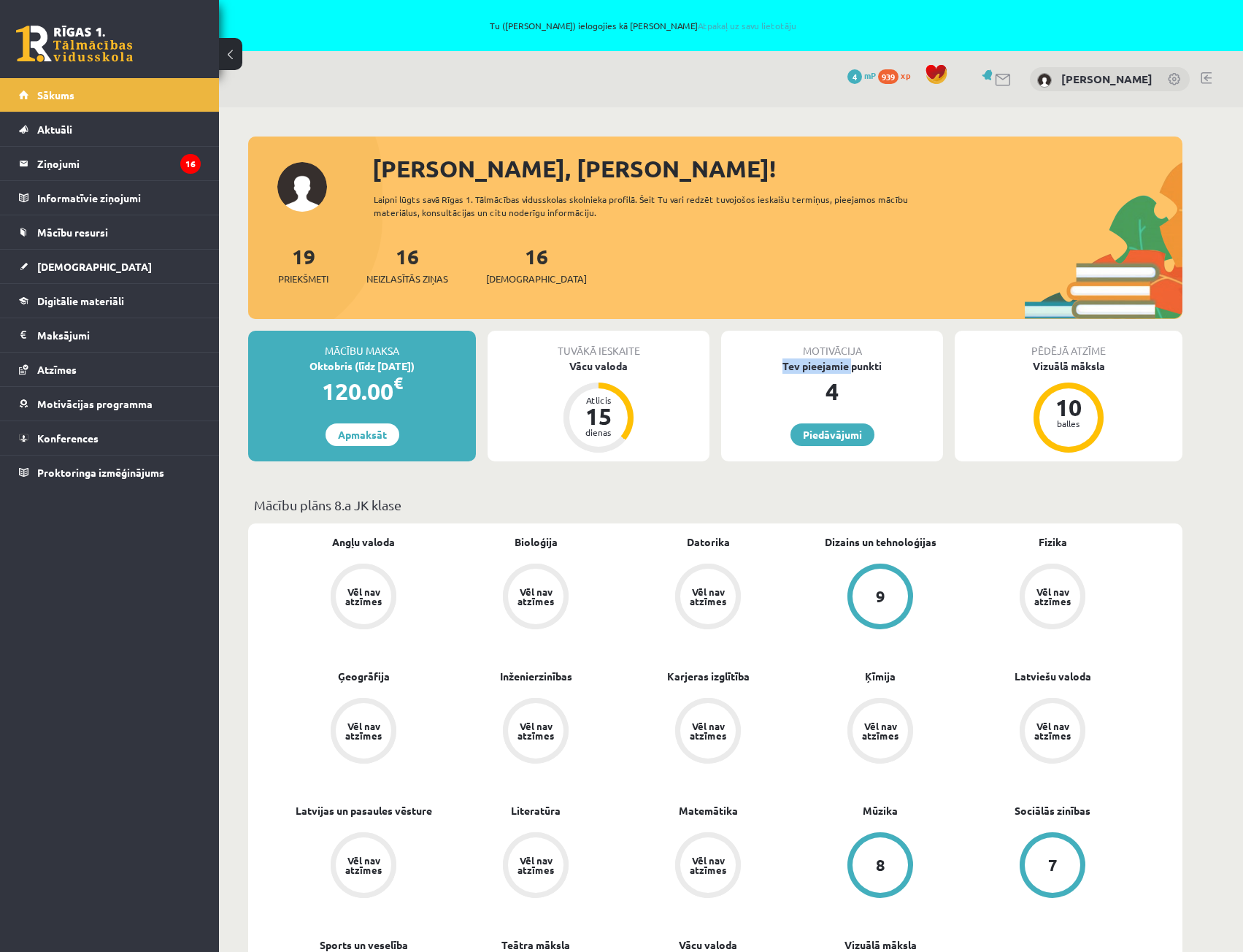
drag, startPoint x: 783, startPoint y: 361, endPoint x: 875, endPoint y: 361, distance: 92.0
click at [868, 361] on div "Tev pieejamie punkti" at bounding box center [832, 366] width 222 height 15
click at [877, 361] on div "Tev pieejamie punkti" at bounding box center [832, 366] width 222 height 15
